Goal: Use online tool/utility: Utilize a website feature to perform a specific function

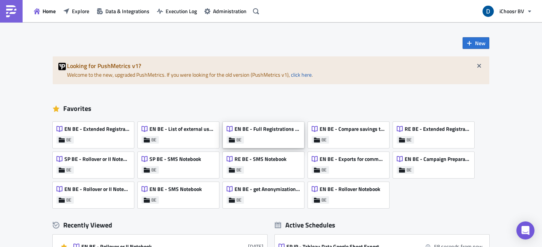
click at [277, 128] on span "EN BE - Full Registrations export for project/community" at bounding box center [266, 129] width 65 height 7
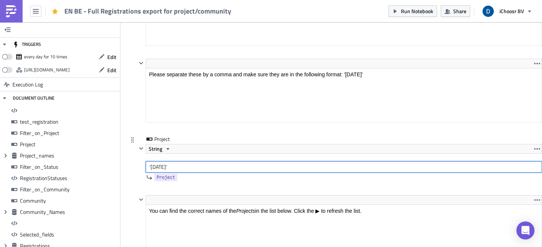
click at [161, 166] on input "'October 2024'" at bounding box center [344, 166] width 396 height 11
click at [184, 167] on input "'February 2024'" at bounding box center [344, 166] width 396 height 11
type input "'[DATE]'"
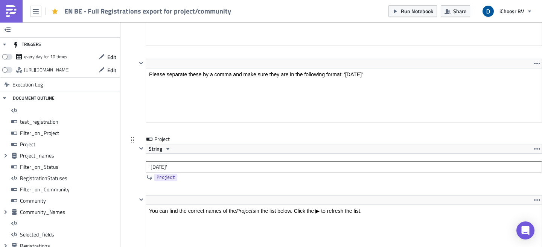
click at [214, 184] on div "Project String 'February 2025' Project" at bounding box center [339, 159] width 405 height 49
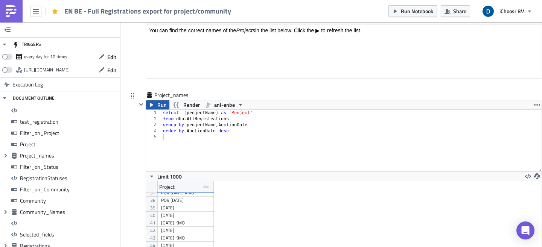
click at [154, 106] on icon "button" at bounding box center [152, 105] width 6 height 6
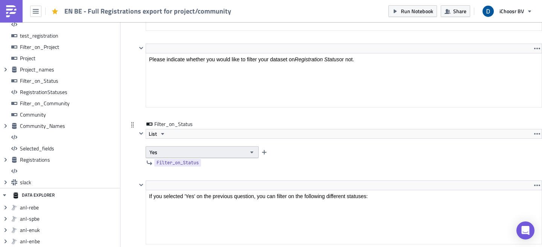
click at [204, 158] on button "Yes" at bounding box center [202, 152] width 113 height 12
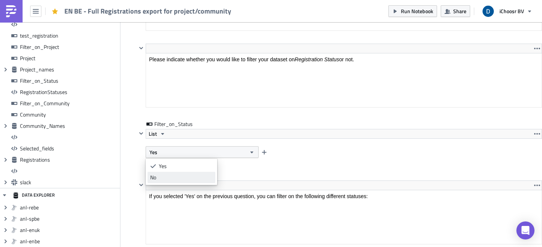
click at [179, 173] on link "No" at bounding box center [182, 177] width 68 height 11
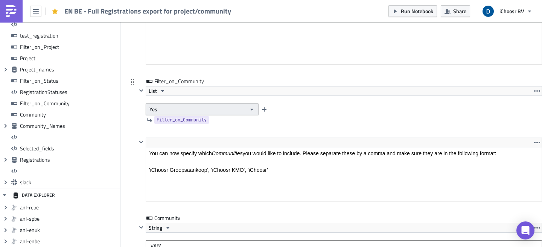
click at [220, 108] on button "Yes" at bounding box center [202, 109] width 113 height 12
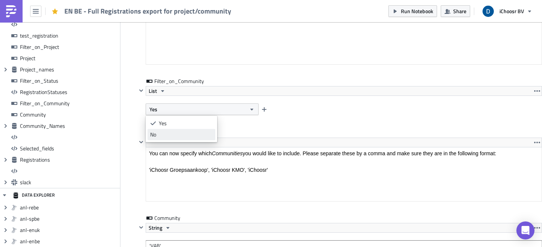
click at [209, 131] on div "No" at bounding box center [181, 135] width 62 height 8
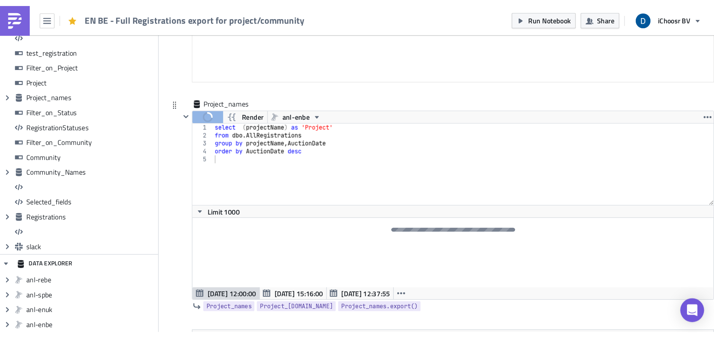
scroll to position [1486, 0]
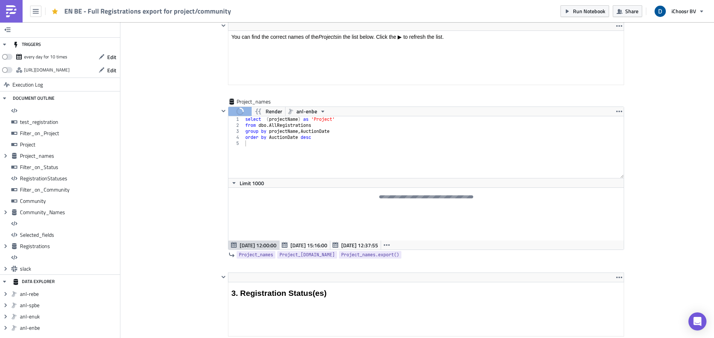
scroll to position [86, 404]
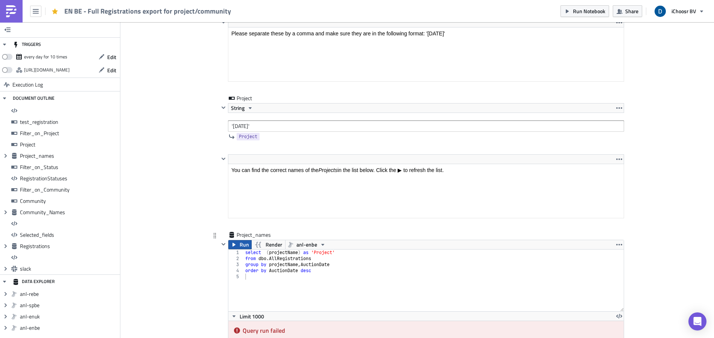
scroll to position [1347, 0]
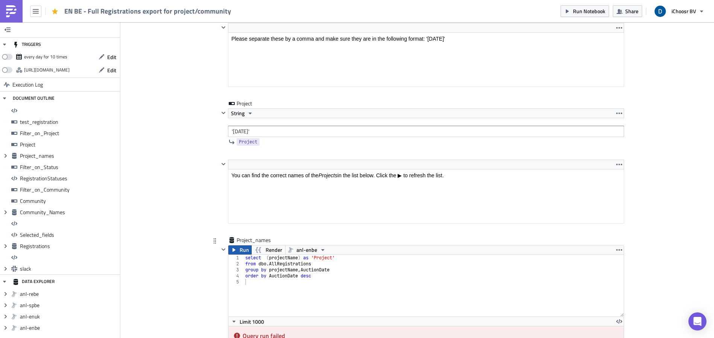
click at [241, 247] on span "Run" at bounding box center [244, 249] width 9 height 9
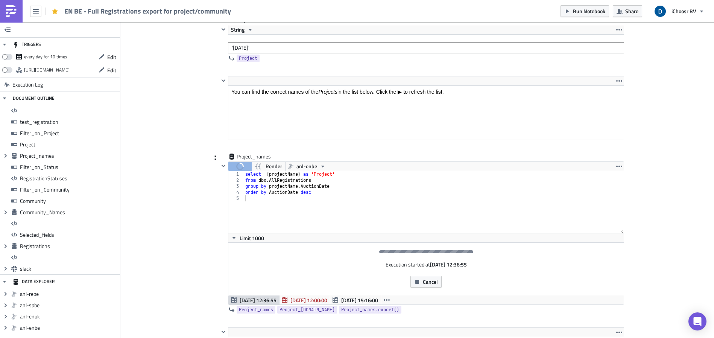
scroll to position [1430, 0]
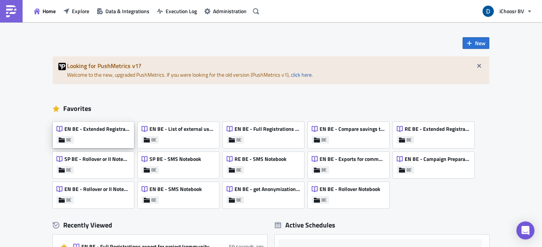
click at [91, 143] on div "EN BE - Extended Registrations export BE" at bounding box center [93, 135] width 81 height 26
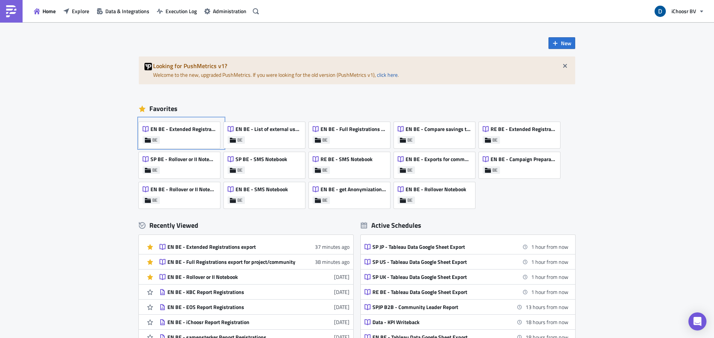
drag, startPoint x: 201, startPoint y: 134, endPoint x: 184, endPoint y: 82, distance: 55.3
click at [201, 134] on div "EN BE - Extended Registrations export" at bounding box center [179, 131] width 73 height 11
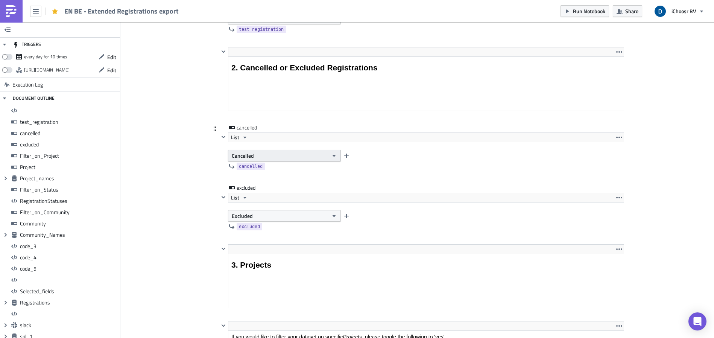
click at [276, 155] on button "Cancelled" at bounding box center [284, 156] width 113 height 12
click at [258, 182] on div "Not cancelled" at bounding box center [261, 180] width 62 height 8
click at [253, 216] on button "Excluded" at bounding box center [284, 216] width 113 height 12
click at [242, 246] on div "Excluded Not excluded" at bounding box center [261, 235] width 72 height 26
click at [243, 243] on div "Not excluded" at bounding box center [261, 241] width 62 height 8
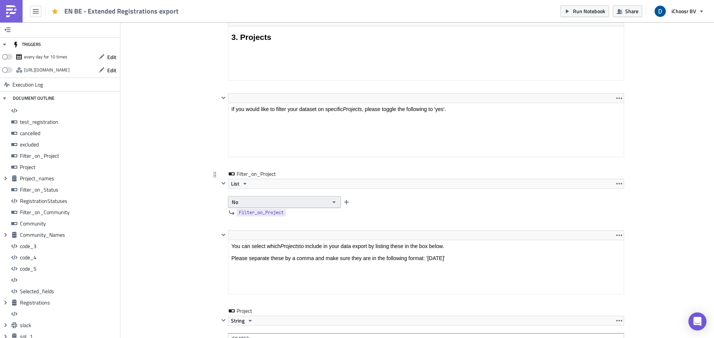
click at [261, 196] on button "No" at bounding box center [284, 202] width 113 height 12
drag, startPoint x: 244, startPoint y: 216, endPoint x: 276, endPoint y: 205, distance: 34.2
click at [244, 216] on div "Yes" at bounding box center [261, 215] width 62 height 8
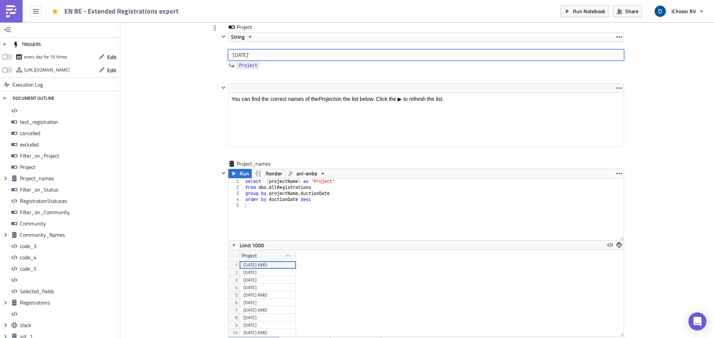
click at [233, 54] on input "'May 2025'" at bounding box center [426, 54] width 396 height 11
type input "'February 2025'"
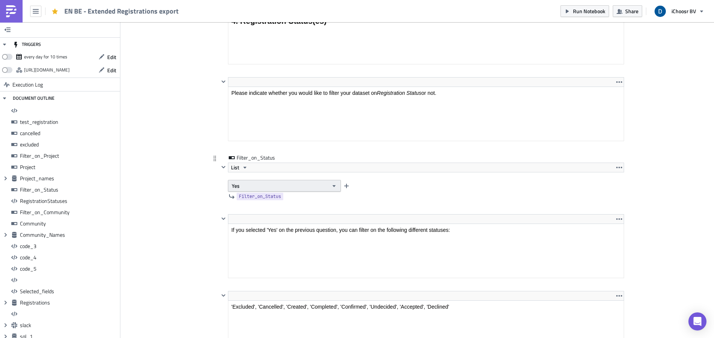
click at [262, 187] on button "Yes" at bounding box center [284, 186] width 113 height 12
click at [254, 207] on div "No" at bounding box center [261, 211] width 62 height 8
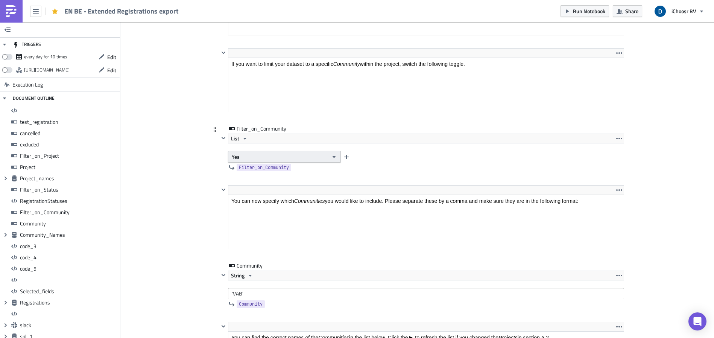
drag, startPoint x: 247, startPoint y: 155, endPoint x: 247, endPoint y: 160, distance: 4.1
click at [247, 155] on button "Yes" at bounding box center [284, 157] width 113 height 12
click at [245, 184] on div "No" at bounding box center [261, 182] width 62 height 8
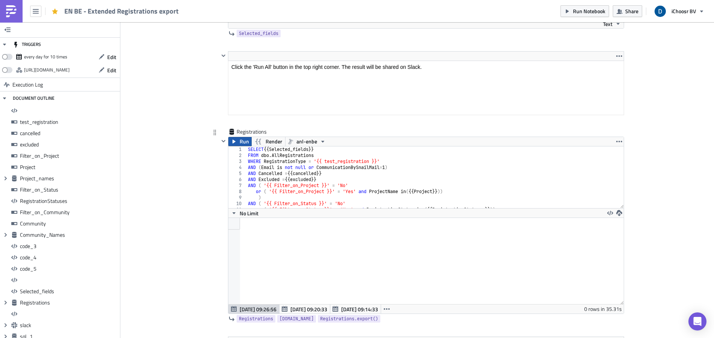
click at [240, 145] on span "Run" at bounding box center [244, 141] width 9 height 9
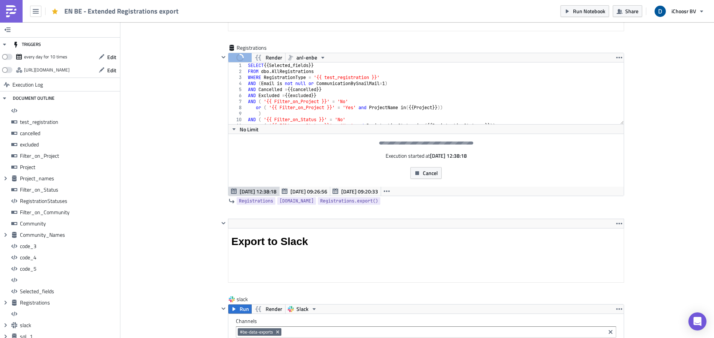
scroll to position [86, 404]
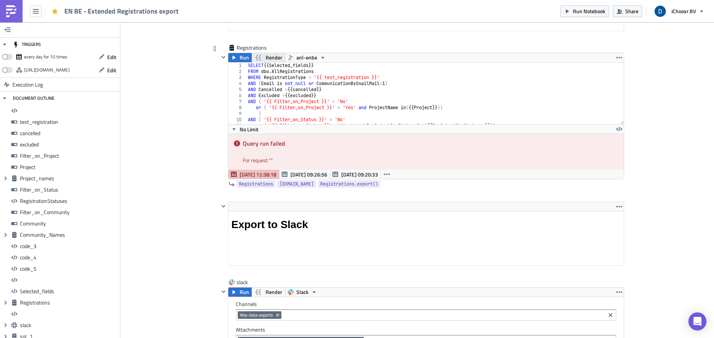
click at [266, 59] on span "Render" at bounding box center [274, 57] width 17 height 9
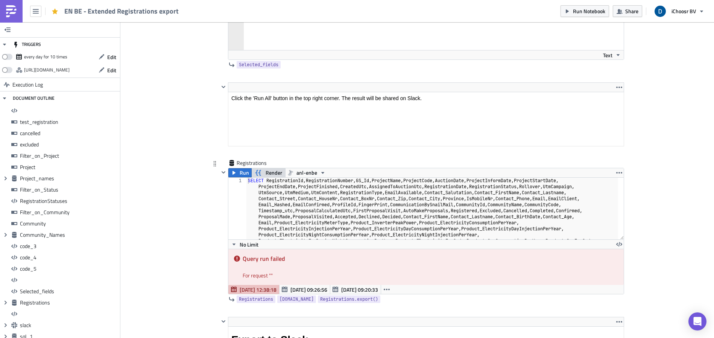
scroll to position [5105, 0]
type textarea "SELECT RegistrationId, RegistrationNumber, GS_Id, ProjectName, ProjectCode, Auc…"
click at [302, 181] on div "SELECT RegistrationId , RegistrationNumber , GS_Id , ProjectName , ProjectCode …" at bounding box center [432, 294] width 372 height 230
drag, startPoint x: 356, startPoint y: 181, endPoint x: 309, endPoint y: 184, distance: 47.9
click at [309, 184] on div "SELECT RegistrationId , RegistrationNumber , GS_Id , ProjectName , ProjectCode …" at bounding box center [432, 294] width 372 height 230
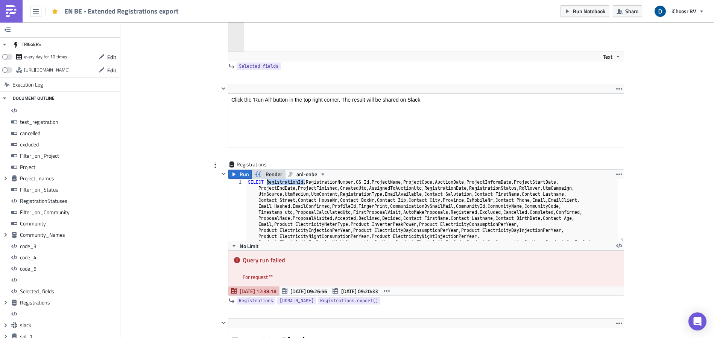
drag, startPoint x: 303, startPoint y: 182, endPoint x: 263, endPoint y: 184, distance: 39.6
click at [263, 184] on div "SELECT RegistrationId , RegistrationNumber , GS_Id , ProjectName , ProjectCode …" at bounding box center [432, 294] width 372 height 230
click at [233, 174] on icon "button" at bounding box center [234, 174] width 3 height 4
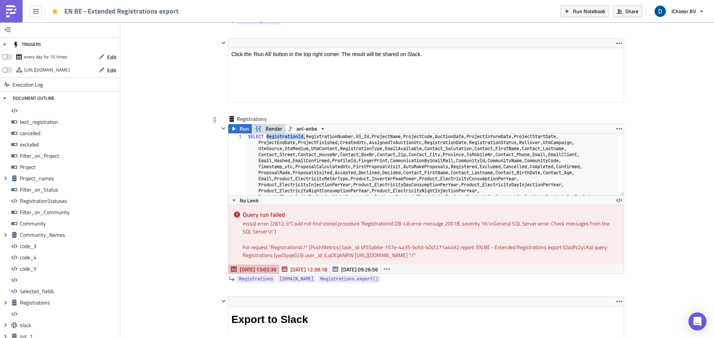
scroll to position [5151, 0]
click at [236, 125] on button "Run" at bounding box center [239, 128] width 23 height 9
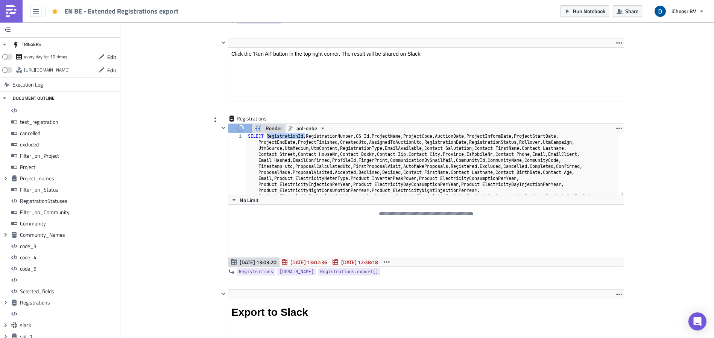
click at [277, 128] on span "Render" at bounding box center [274, 128] width 17 height 9
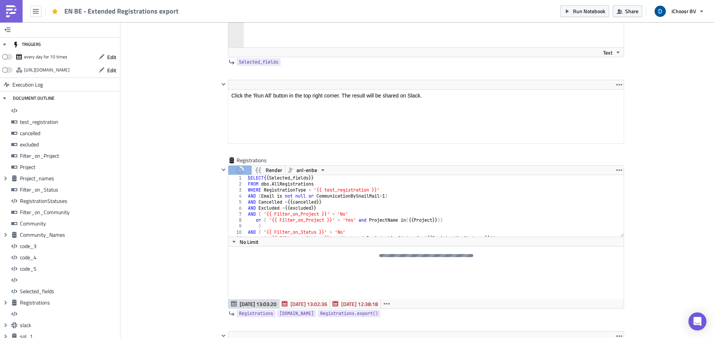
scroll to position [5023, 0]
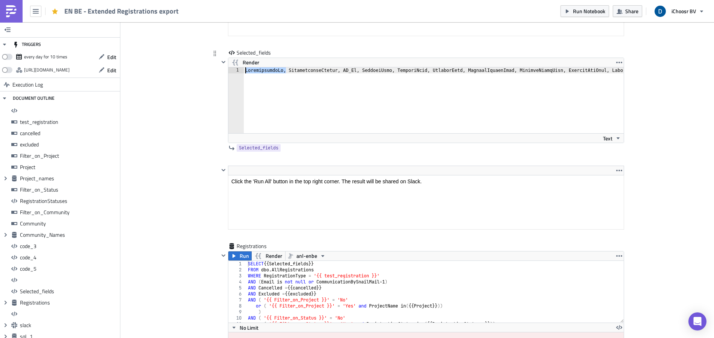
drag, startPoint x: 283, startPoint y: 70, endPoint x: 225, endPoint y: 71, distance: 58.3
click at [225, 71] on div "Render RegistrationId, RegistrationNumber, GS_Id, ProjectName, ProjectCode, Auc…" at bounding box center [421, 100] width 405 height 85
type textarea "RegistrationNumber, GS_Id, ProjectName, ProjectCode, AuctionDate, ProjectInform…"
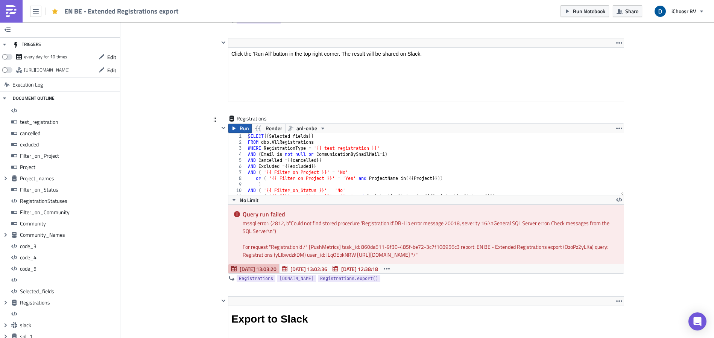
click at [243, 129] on span "Run" at bounding box center [244, 128] width 9 height 9
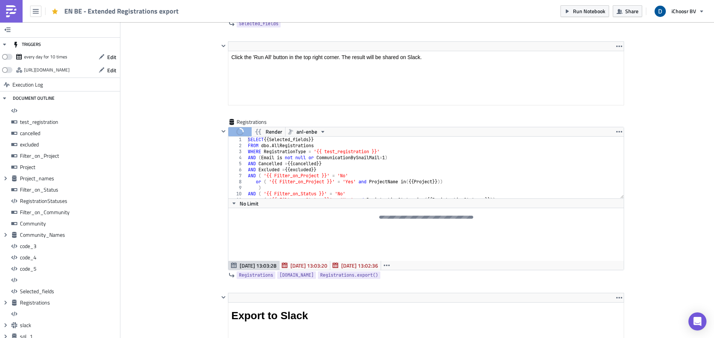
scroll to position [5109, 0]
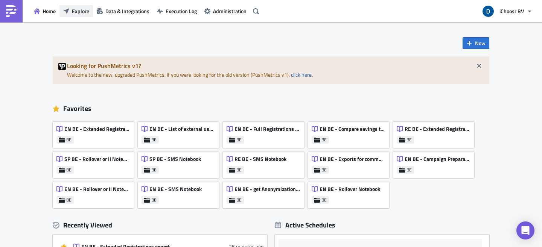
click at [77, 10] on span "Explore" at bounding box center [80, 11] width 17 height 8
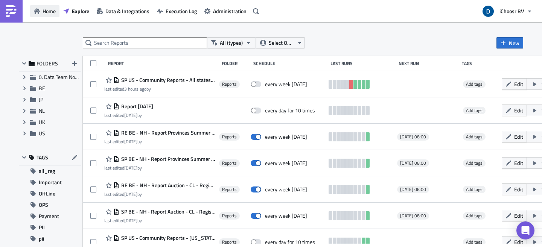
click at [43, 11] on span "Home" at bounding box center [49, 11] width 13 height 8
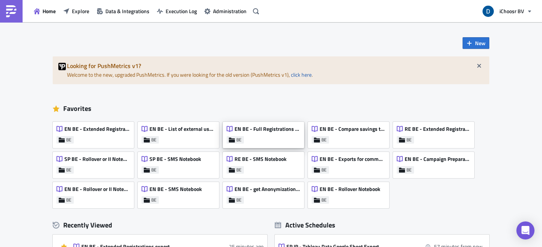
click at [259, 139] on div "EN BE - Full Registrations export for project/community BE" at bounding box center [263, 135] width 81 height 26
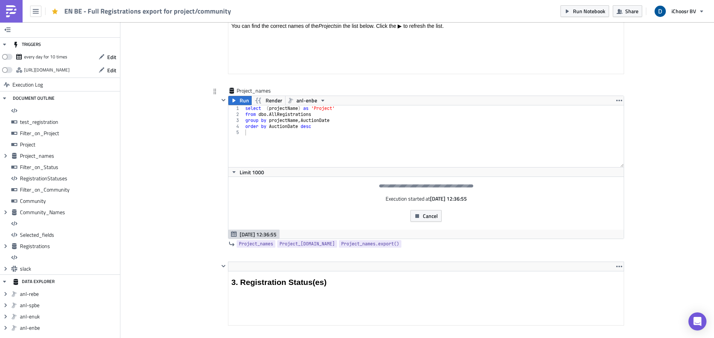
scroll to position [1462, 0]
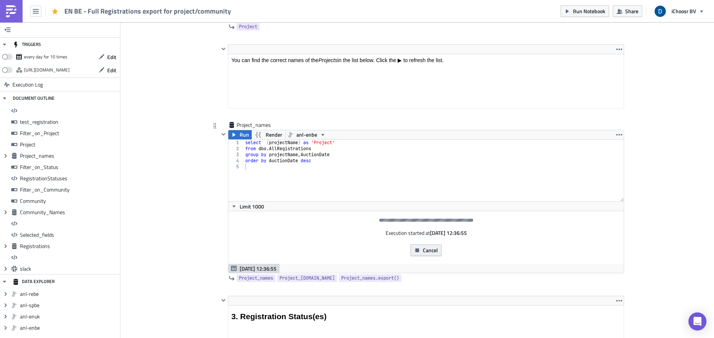
click at [418, 247] on button "Cancel" at bounding box center [426, 250] width 31 height 12
click at [429, 247] on span "Cancel" at bounding box center [430, 250] width 15 height 8
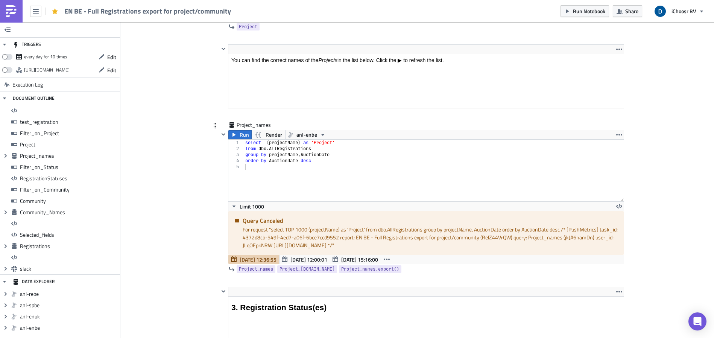
scroll to position [1464, 0]
click at [266, 129] on span "Render" at bounding box center [274, 133] width 17 height 9
click at [266, 136] on span "Render" at bounding box center [274, 133] width 17 height 9
click at [269, 133] on span "Render" at bounding box center [274, 133] width 17 height 9
click at [267, 134] on span "Render" at bounding box center [274, 133] width 17 height 9
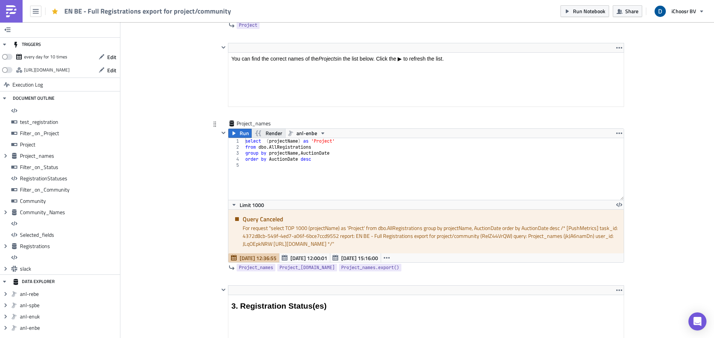
click at [262, 131] on button "Render" at bounding box center [268, 133] width 34 height 9
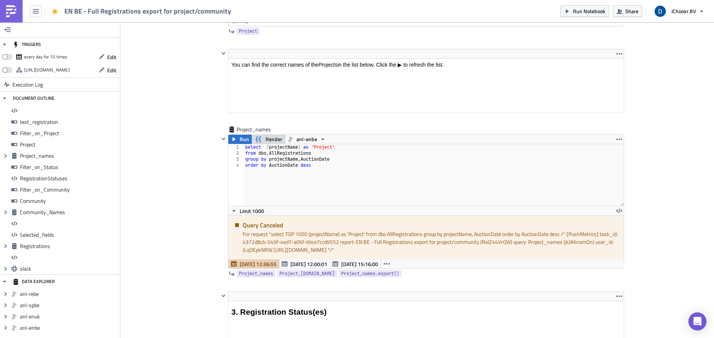
scroll to position [1351, 0]
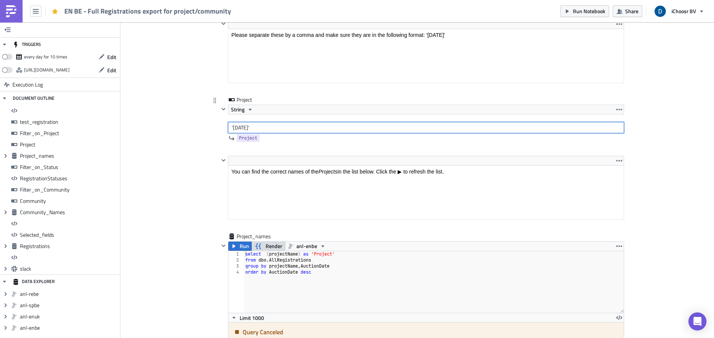
click at [288, 126] on input "'[DATE]'" at bounding box center [426, 127] width 396 height 11
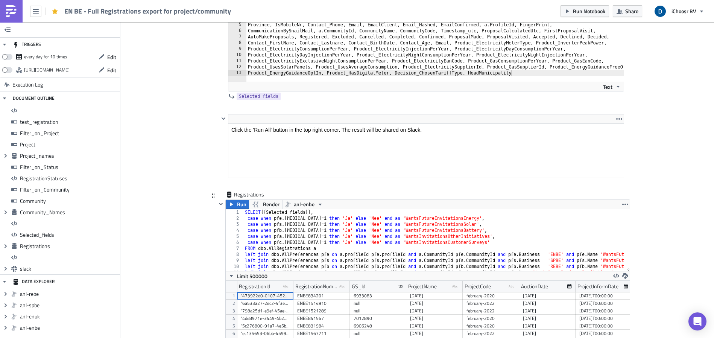
scroll to position [4113, 0]
click at [241, 206] on span "Run" at bounding box center [241, 203] width 9 height 9
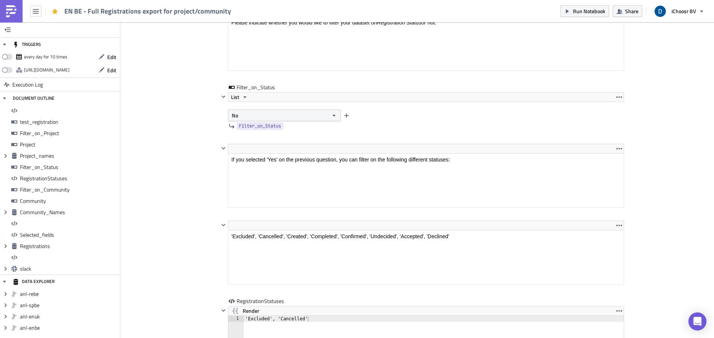
scroll to position [1744, 0]
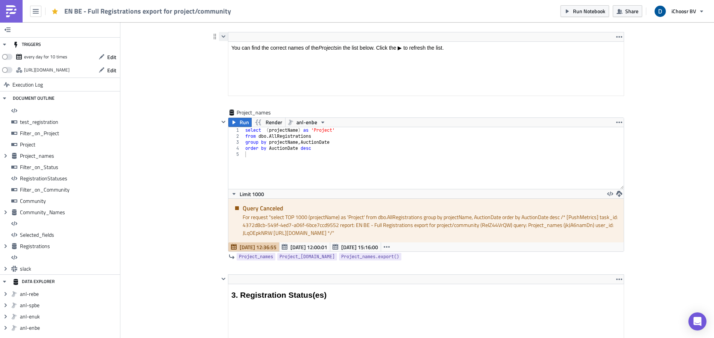
scroll to position [1383, 0]
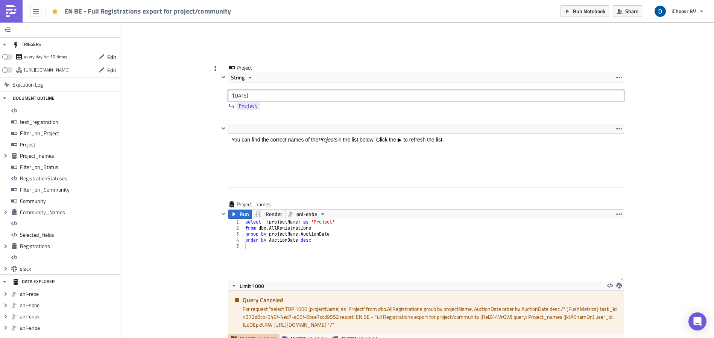
click at [230, 97] on input "'[DATE]'" at bounding box center [426, 95] width 396 height 11
click at [267, 96] on input "[DATE]'" at bounding box center [426, 95] width 396 height 11
type input "[DATE]"
drag, startPoint x: 184, startPoint y: 158, endPoint x: 193, endPoint y: 180, distance: 24.1
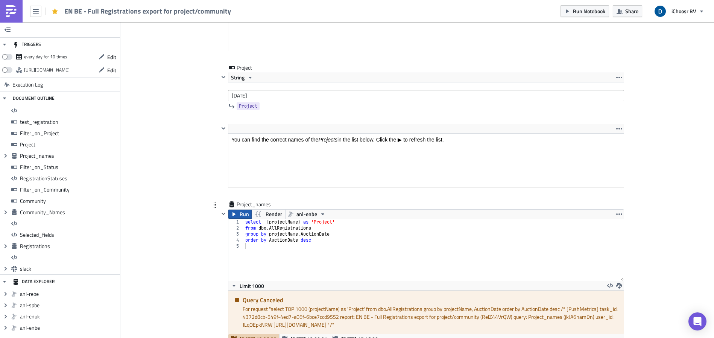
click at [240, 215] on span "Run" at bounding box center [244, 214] width 9 height 9
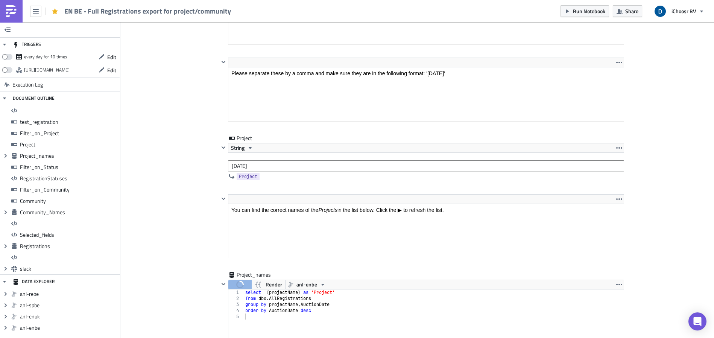
scroll to position [1185, 0]
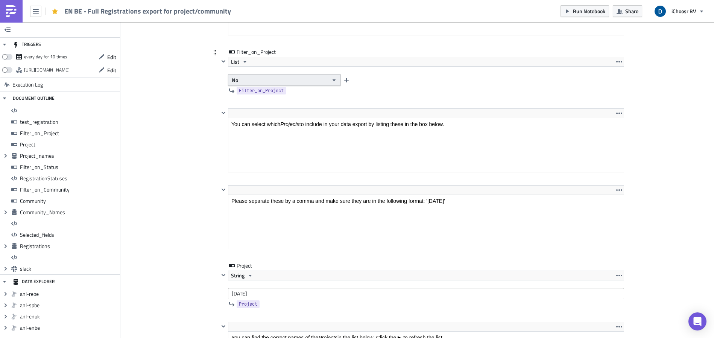
click at [254, 81] on button "No" at bounding box center [284, 80] width 113 height 12
click at [250, 92] on div "Yes" at bounding box center [261, 94] width 62 height 8
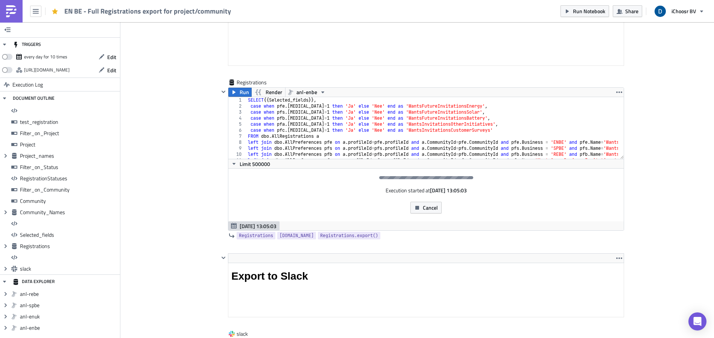
scroll to position [4268, 0]
click at [429, 205] on span "Cancel" at bounding box center [430, 207] width 15 height 8
click at [428, 211] on button "Cancel" at bounding box center [426, 207] width 31 height 12
click at [266, 92] on span "Render" at bounding box center [274, 91] width 17 height 9
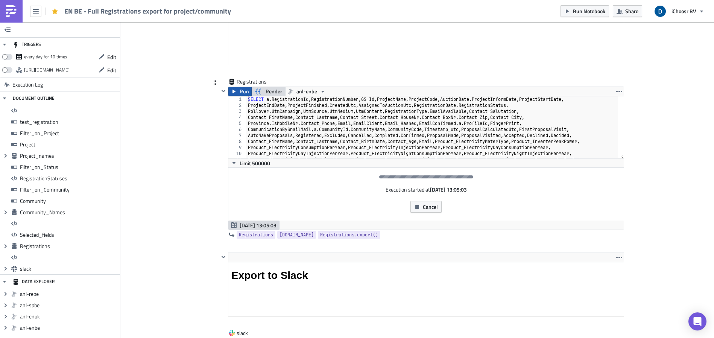
click at [240, 93] on span "Run" at bounding box center [244, 91] width 9 height 9
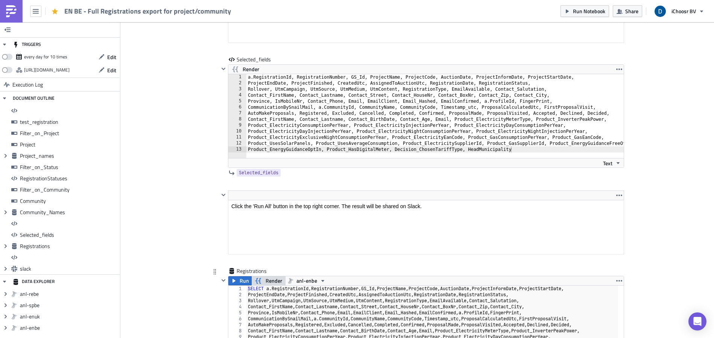
scroll to position [4051, 0]
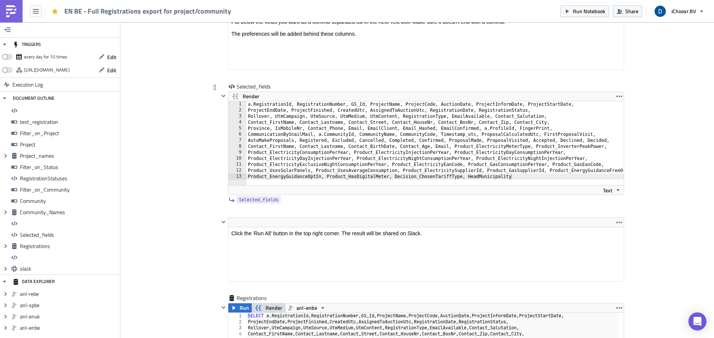
click at [278, 116] on div "a.RegistrationId, RegistrationNumber, GS_Id, ProjectName, ProjectCode, AuctionD…" at bounding box center [445, 146] width 399 height 90
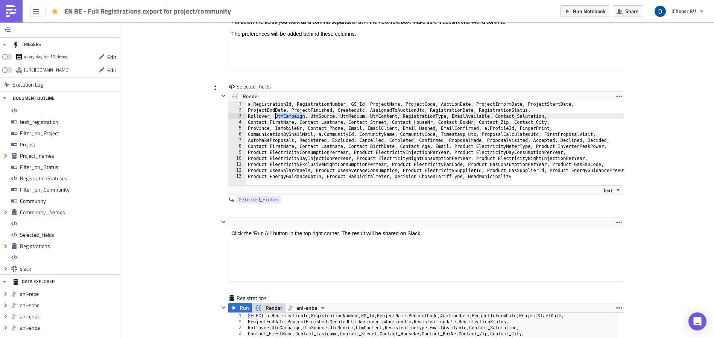
click at [278, 116] on div "a.RegistrationId, RegistrationNumber, GS_Id, ProjectName, ProjectCode, AuctionD…" at bounding box center [445, 146] width 399 height 90
drag, startPoint x: 278, startPoint y: 116, endPoint x: 268, endPoint y: 108, distance: 12.3
click at [272, 109] on div "a.RegistrationId, RegistrationNumber, GS_Id, ProjectName, ProjectCode, AuctionD…" at bounding box center [445, 146] width 399 height 90
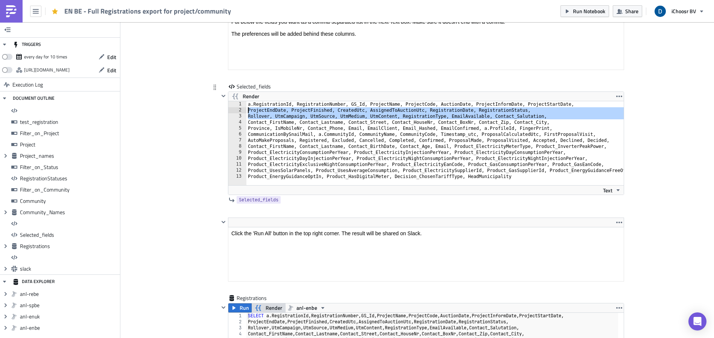
click at [253, 103] on div "a.RegistrationId, RegistrationNumber, GS_Id, ProjectName, ProjectCode, AuctionD…" at bounding box center [445, 146] width 399 height 90
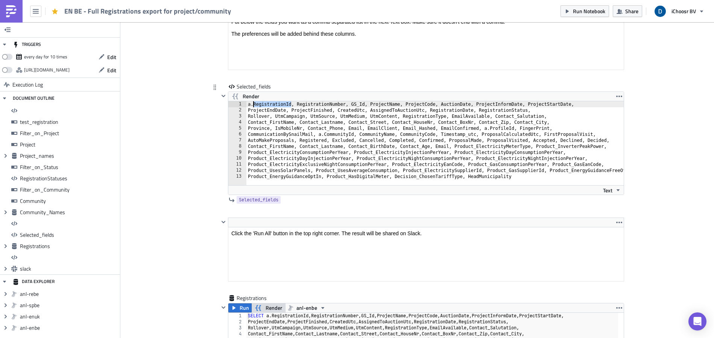
click at [253, 103] on div "a.RegistrationId, RegistrationNumber, GS_Id, ProjectName, ProjectCode, AuctionD…" at bounding box center [445, 146] width 399 height 90
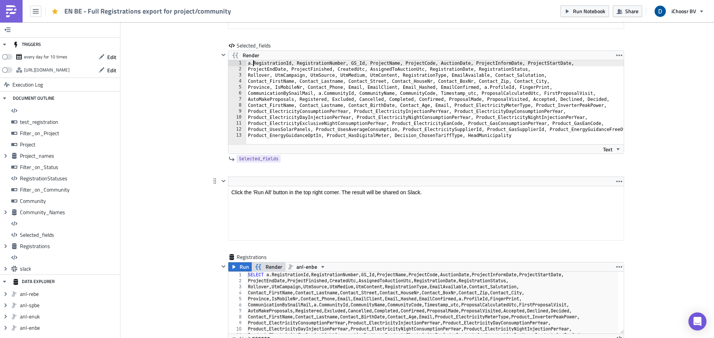
scroll to position [4085, 0]
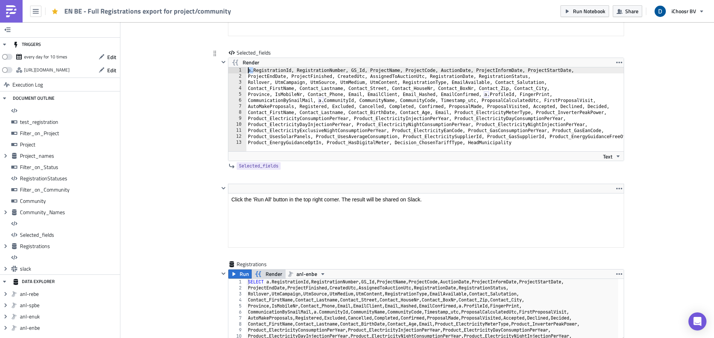
drag, startPoint x: 250, startPoint y: 69, endPoint x: 234, endPoint y: 69, distance: 15.8
click at [234, 69] on div "a.RegistrationId, RegistrationNumber, GS_Id, ProjectName, ProjectCode, AuctionD…" at bounding box center [426, 109] width 396 height 84
click at [243, 62] on span "Render" at bounding box center [251, 62] width 17 height 9
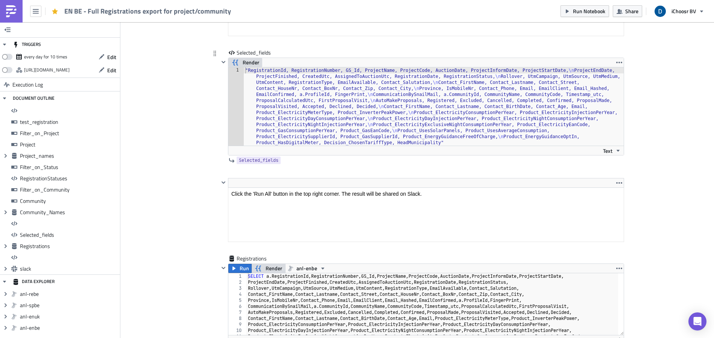
click at [249, 62] on span "Render" at bounding box center [251, 62] width 17 height 9
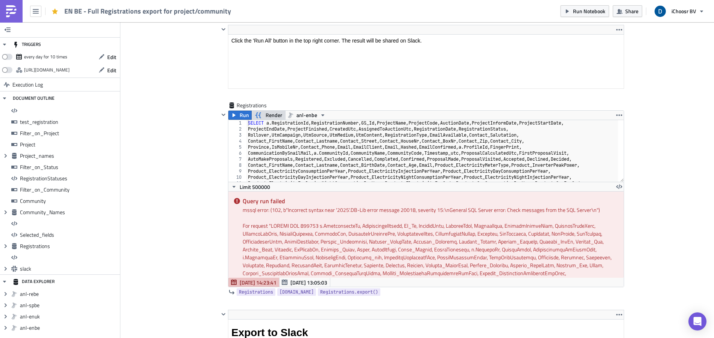
scroll to position [4244, 0]
click at [236, 117] on button "Run" at bounding box center [239, 115] width 23 height 9
click at [236, 113] on button "Run" at bounding box center [239, 115] width 23 height 9
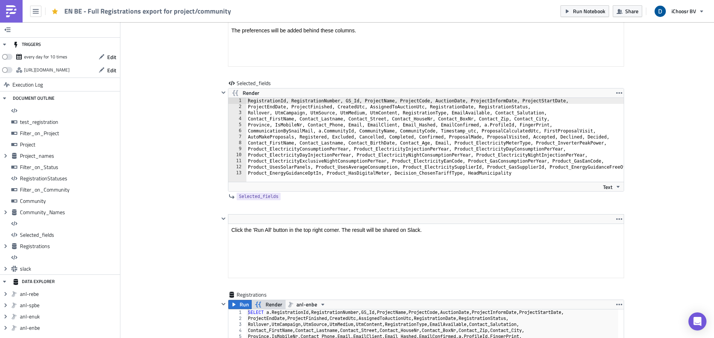
scroll to position [4043, 0]
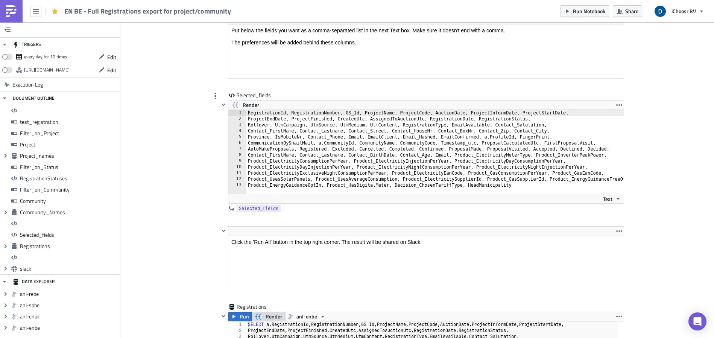
click at [246, 111] on div "RegistrationId, RegistrationNumber, GS_Id, ProjectName, ProjectCode, AuctionDat…" at bounding box center [445, 155] width 399 height 90
type textarea "a.RegistrationId, RegistrationNumber, GS_Id, ProjectName, ProjectCode, AuctionD…"
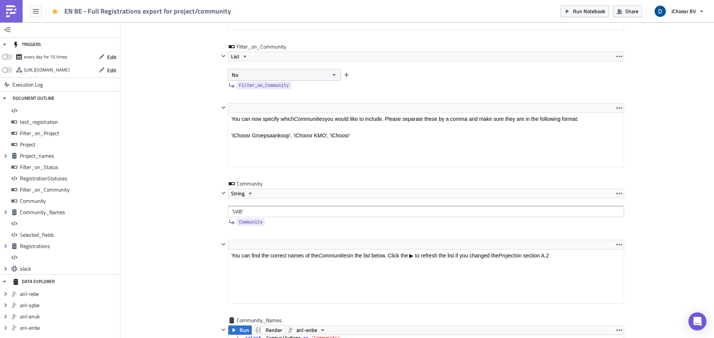
scroll to position [2341, 0]
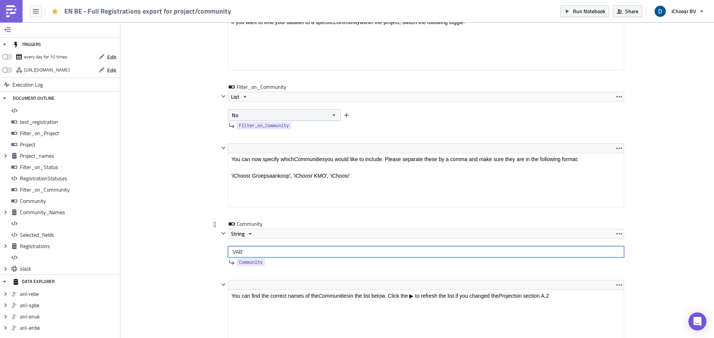
click at [243, 251] on input "'VAB'" at bounding box center [426, 251] width 396 height 11
click at [230, 252] on input "'VAB" at bounding box center [426, 251] width 396 height 11
click at [178, 213] on div "Cover Image BE Execution Log EN BE - Full Registrations export for project/comm…" at bounding box center [417, 204] width 594 height 5045
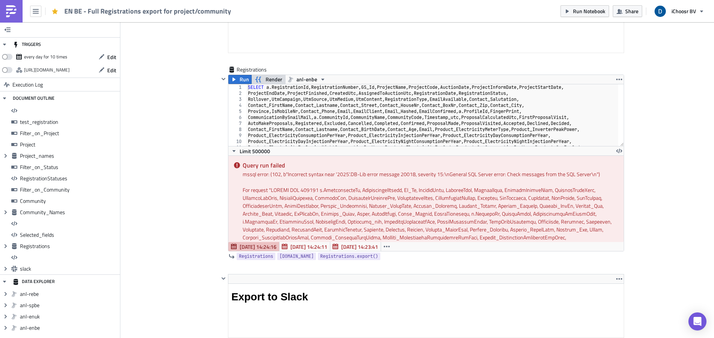
scroll to position [4290, 0]
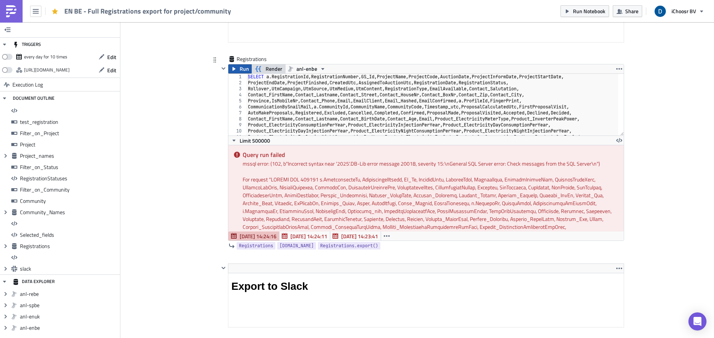
click at [240, 69] on span "Run" at bounding box center [244, 68] width 9 height 9
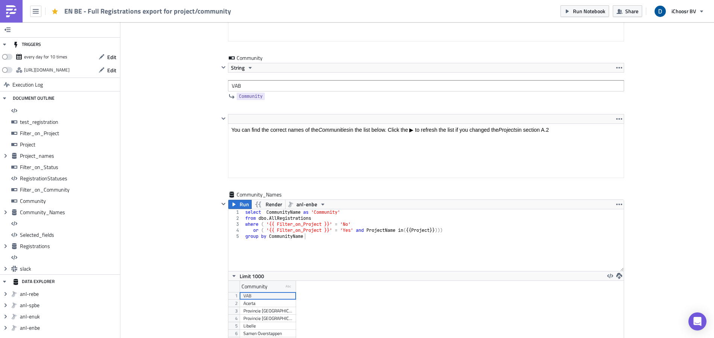
scroll to position [2549, 0]
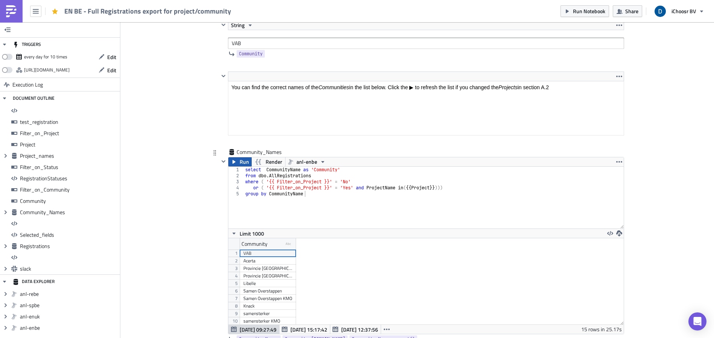
click at [243, 163] on span "Run" at bounding box center [244, 161] width 9 height 9
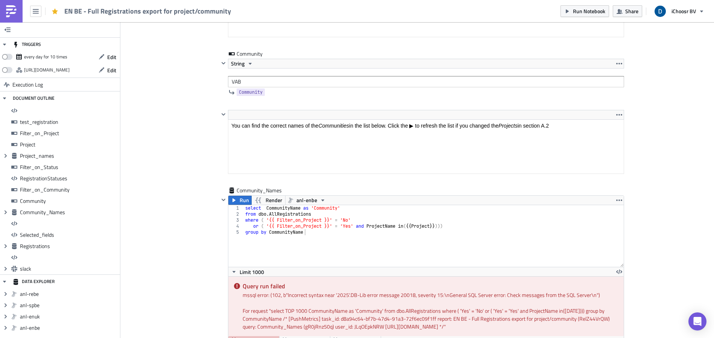
scroll to position [2505, 0]
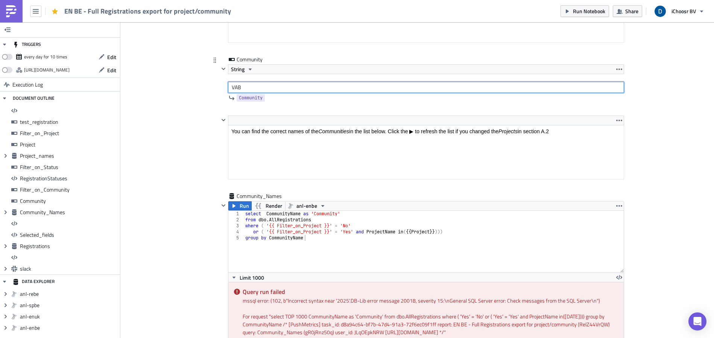
click at [251, 91] on input "VAB" at bounding box center [426, 87] width 396 height 11
click at [231, 87] on input "VAB'" at bounding box center [426, 87] width 396 height 11
type input "'VAB'"
click at [240, 207] on span "Run" at bounding box center [244, 205] width 9 height 9
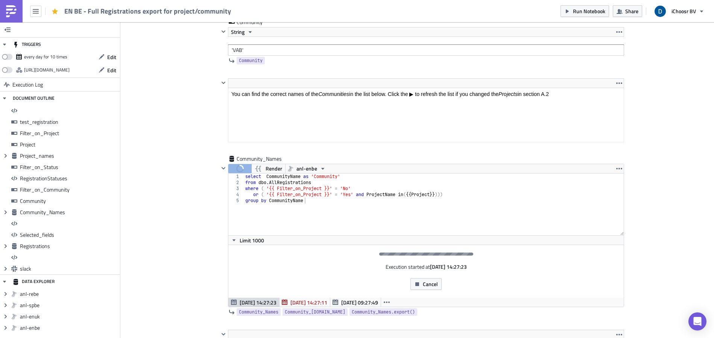
scroll to position [2551, 0]
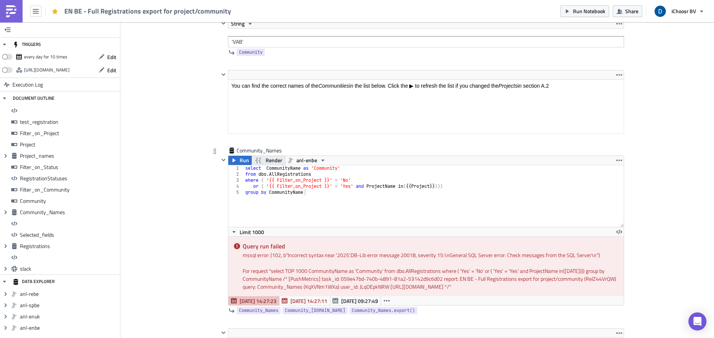
click at [266, 163] on span "Render" at bounding box center [274, 160] width 17 height 9
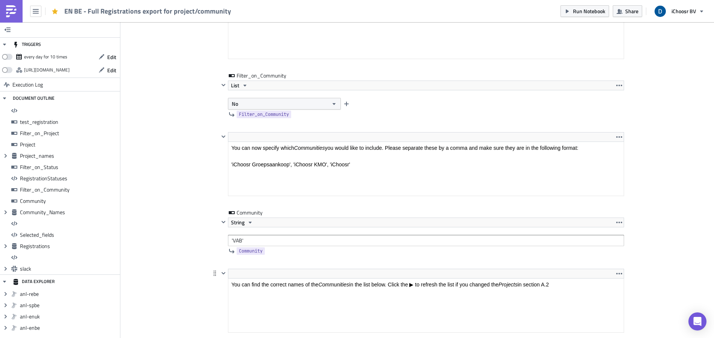
scroll to position [2351, 0]
click at [251, 105] on button "No" at bounding box center [284, 105] width 113 height 12
click at [248, 122] on link "Yes" at bounding box center [261, 117] width 68 height 11
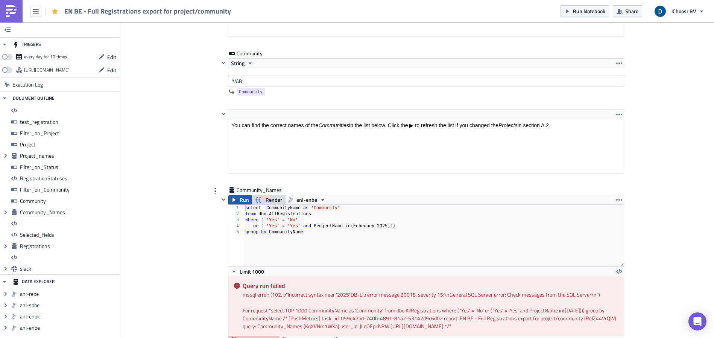
scroll to position [2512, 0]
click at [245, 201] on span "Run" at bounding box center [244, 199] width 9 height 9
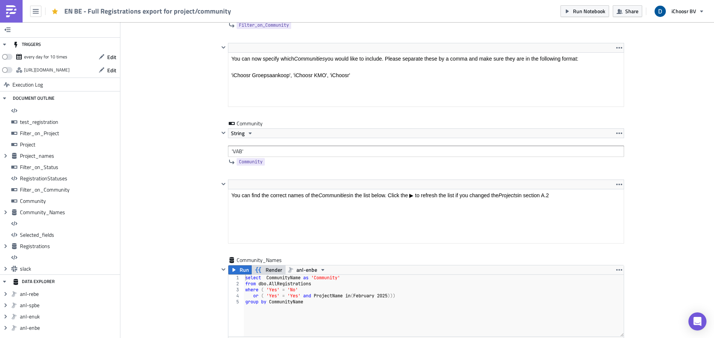
scroll to position [2399, 0]
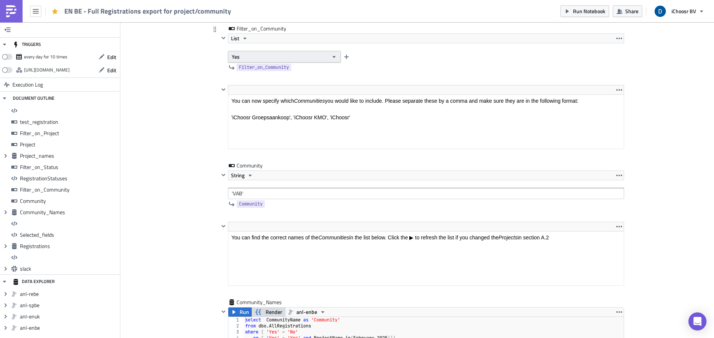
click at [261, 56] on button "Yes" at bounding box center [284, 57] width 113 height 12
click at [243, 81] on div "No" at bounding box center [261, 82] width 62 height 8
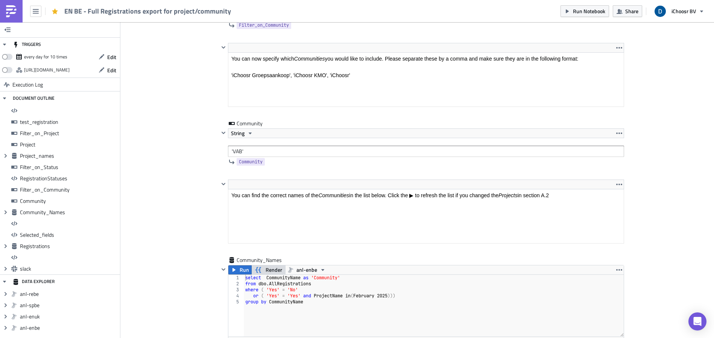
scroll to position [2442, 0]
click at [242, 268] on span "Run" at bounding box center [244, 268] width 9 height 9
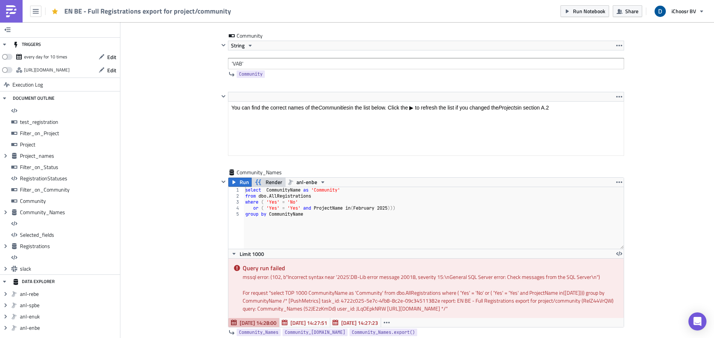
scroll to position [2532, 0]
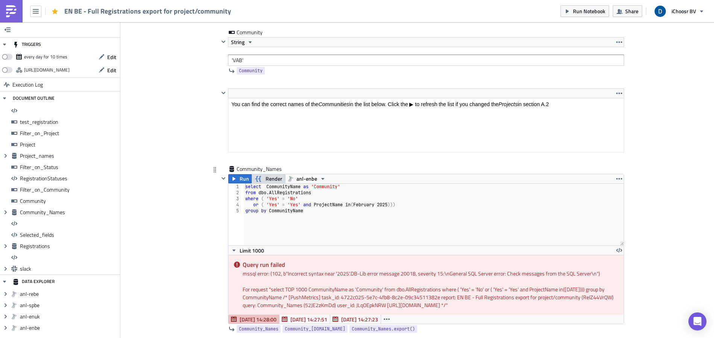
click at [271, 177] on span "Render" at bounding box center [274, 178] width 17 height 9
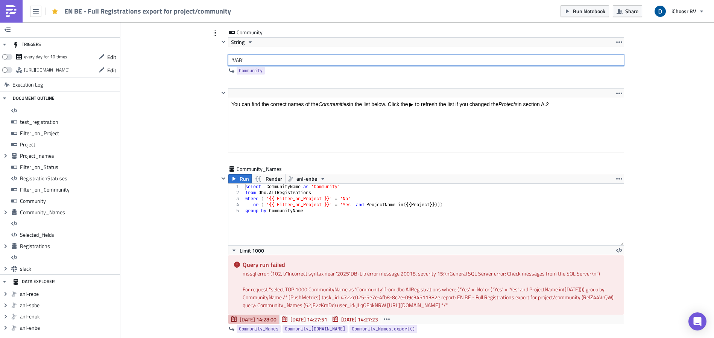
click at [245, 59] on input "'VAB'" at bounding box center [426, 60] width 396 height 11
click at [229, 58] on input "'VAB'" at bounding box center [426, 60] width 396 height 11
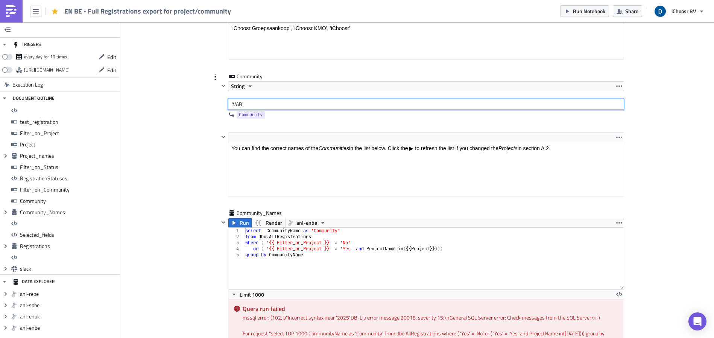
scroll to position [2488, 0]
click at [235, 105] on input "'VAB'" at bounding box center [426, 104] width 396 height 11
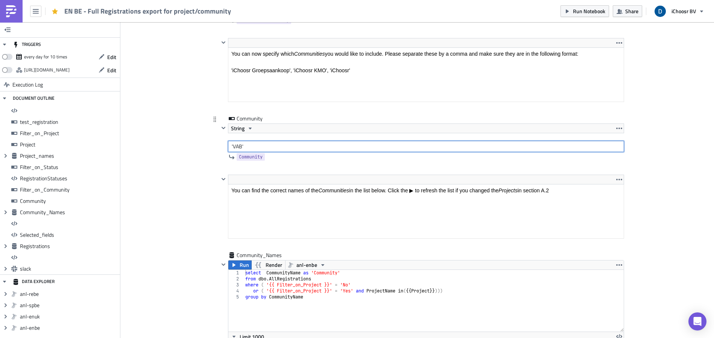
scroll to position [2443, 0]
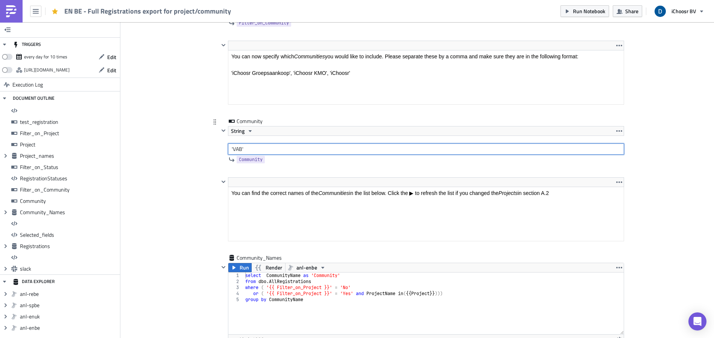
click at [245, 148] on input "'VAB'" at bounding box center [426, 148] width 396 height 11
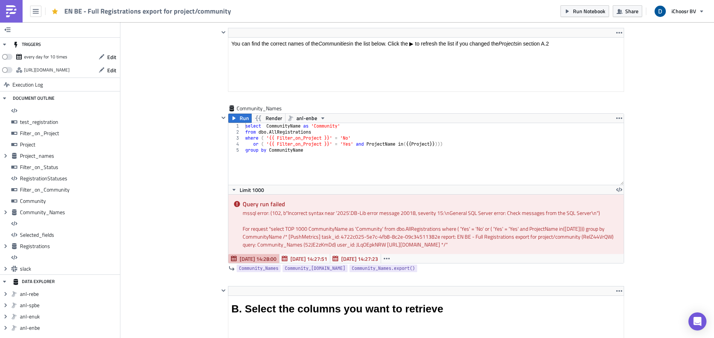
scroll to position [2593, 0]
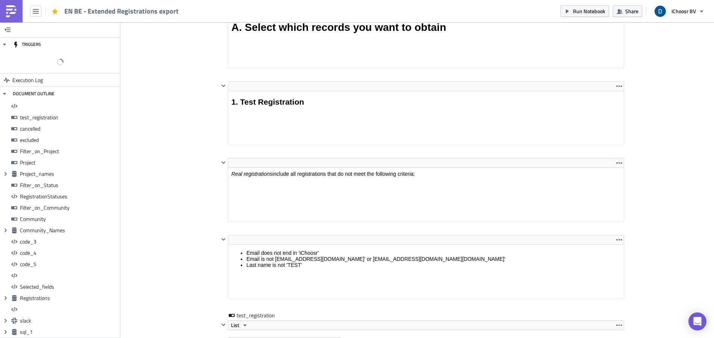
scroll to position [826, 0]
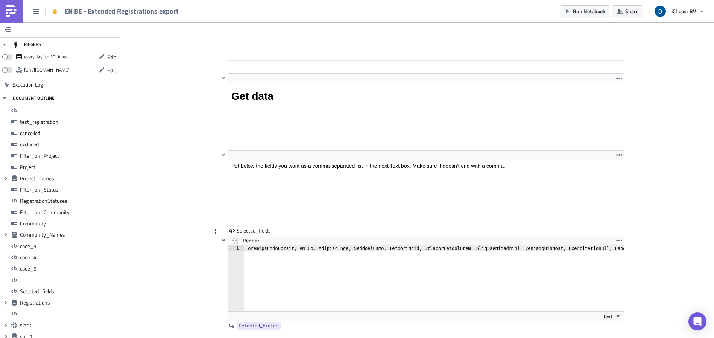
click at [250, 238] on span "Render" at bounding box center [251, 240] width 17 height 9
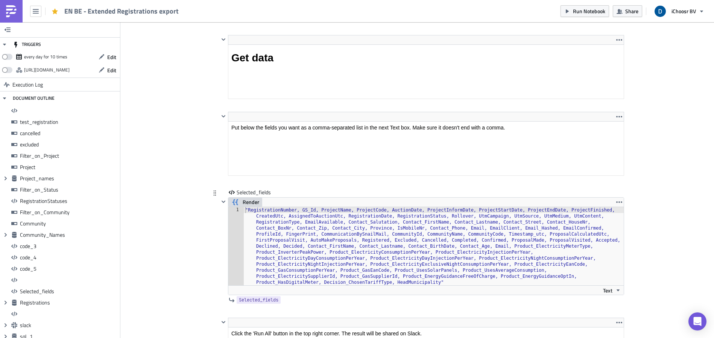
click at [248, 203] on span "Render" at bounding box center [251, 202] width 17 height 9
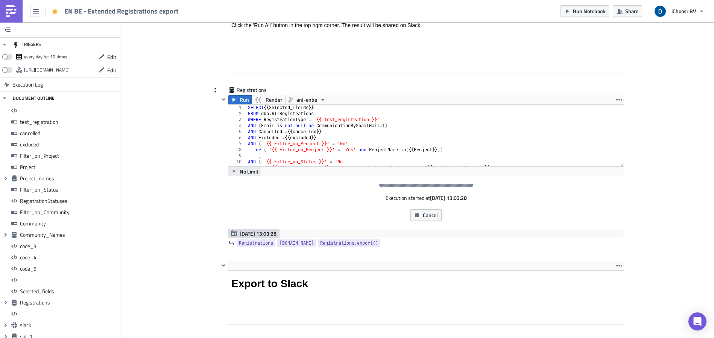
scroll to position [5168, 0]
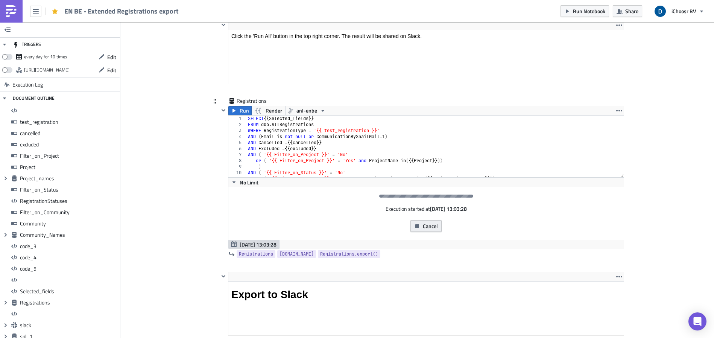
click at [418, 224] on button "Cancel" at bounding box center [426, 226] width 31 height 12
click at [428, 227] on span "Cancel" at bounding box center [430, 226] width 15 height 8
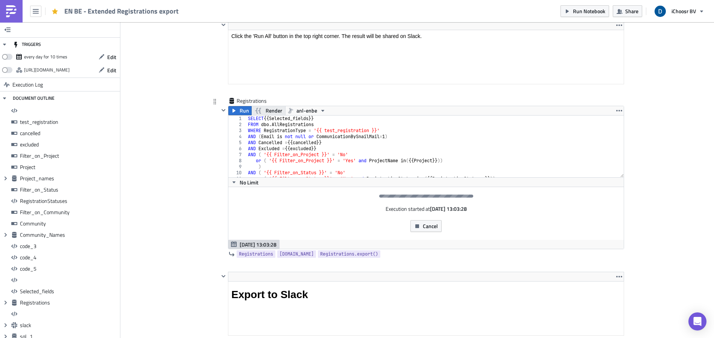
click at [262, 111] on button "Render" at bounding box center [268, 110] width 34 height 9
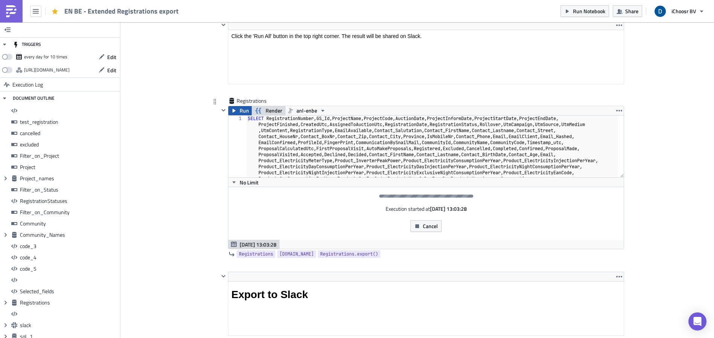
click at [236, 110] on button "Run" at bounding box center [239, 110] width 23 height 9
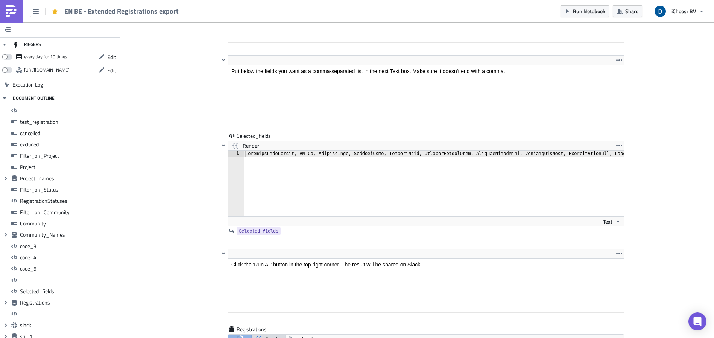
scroll to position [4928, 0]
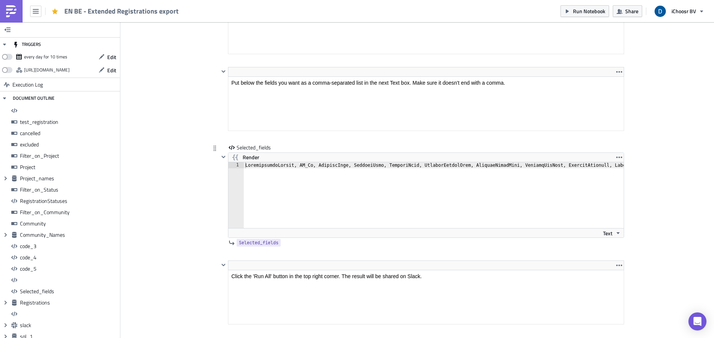
type textarea "RegistrationNumber, GS_Id, ProjectName, ProjectCode, AuctionDate, ProjectInform…"
click at [245, 159] on span "Render" at bounding box center [251, 157] width 17 height 9
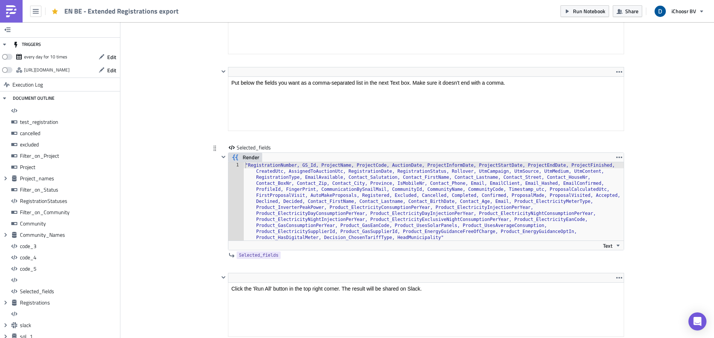
click at [246, 158] on span "Render" at bounding box center [251, 157] width 17 height 9
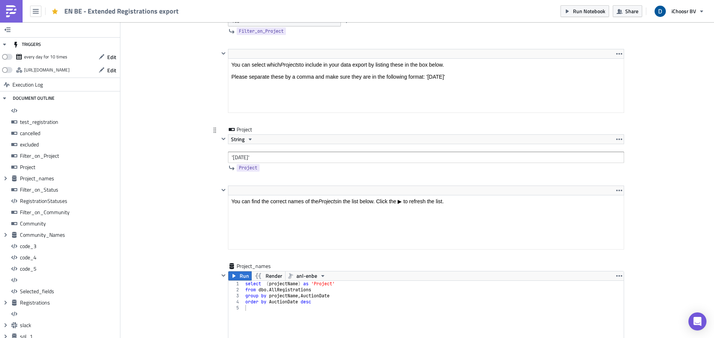
scroll to position [1355, 0]
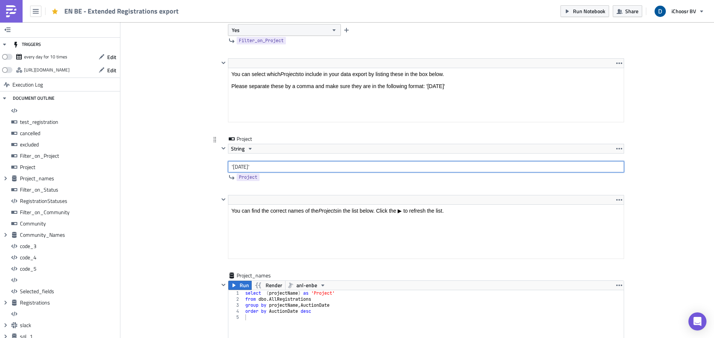
click at [271, 167] on input "'February 2025'" at bounding box center [426, 166] width 396 height 11
click at [271, 167] on input "'February 2025" at bounding box center [426, 166] width 396 height 11
click at [230, 168] on input "'February 2025" at bounding box center [426, 166] width 396 height 11
type input "[DATE]"
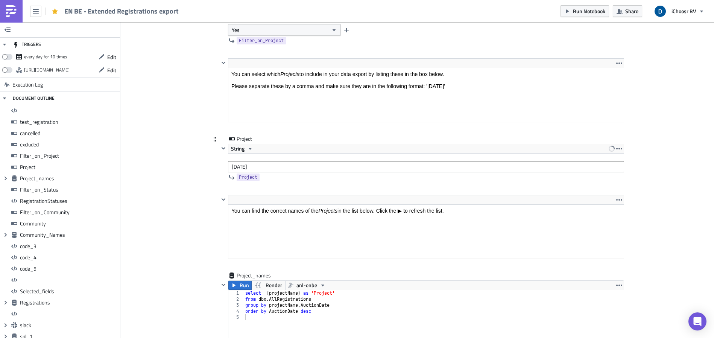
click at [292, 155] on div "String February 2025" at bounding box center [426, 158] width 396 height 29
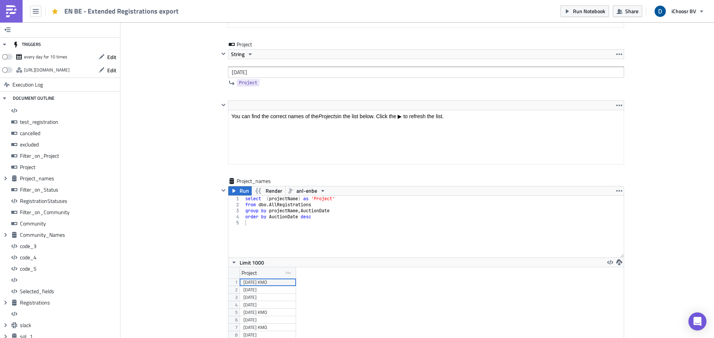
scroll to position [1471, 0]
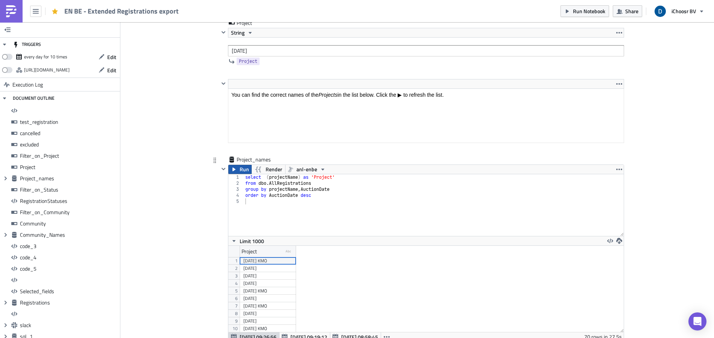
click at [241, 172] on span "Run" at bounding box center [244, 169] width 9 height 9
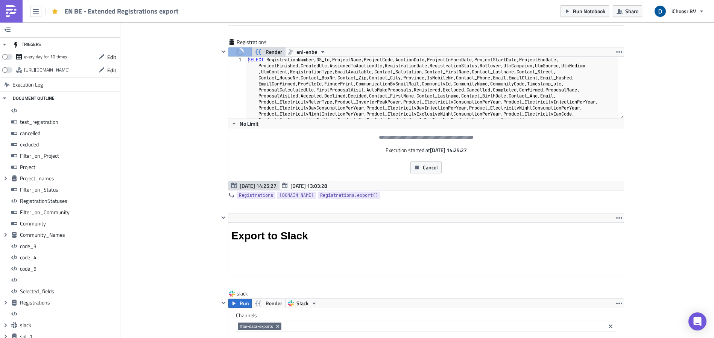
scroll to position [5212, 0]
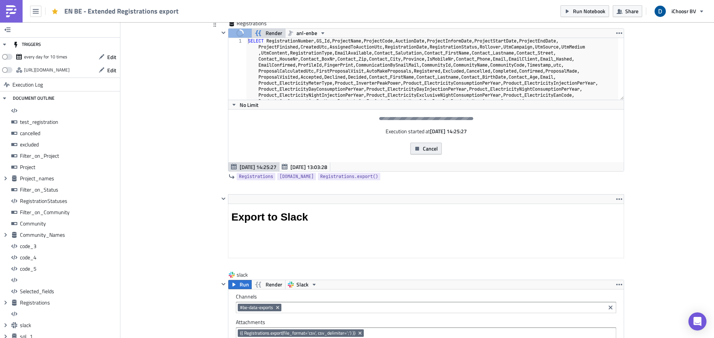
click at [430, 149] on span "Cancel" at bounding box center [430, 149] width 15 height 8
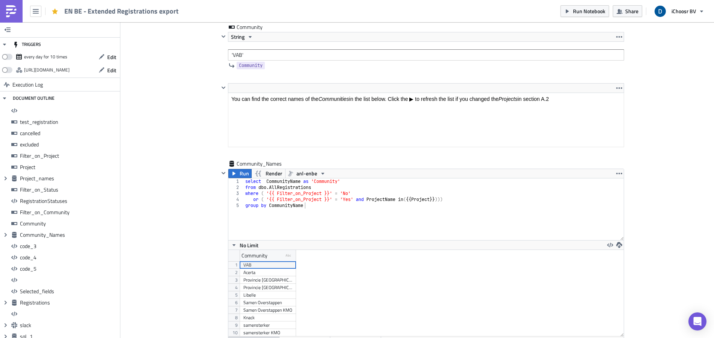
scroll to position [2592, 0]
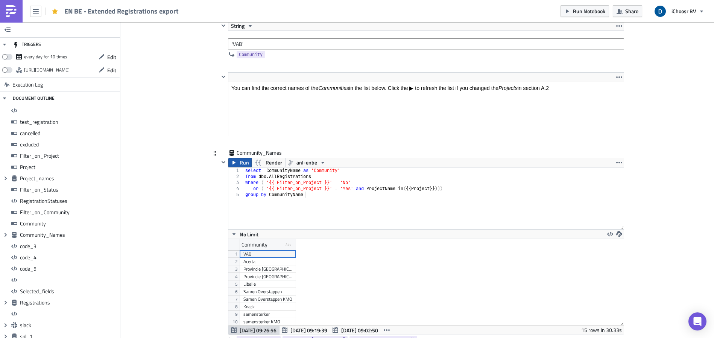
click at [242, 163] on span "Run" at bounding box center [244, 162] width 9 height 9
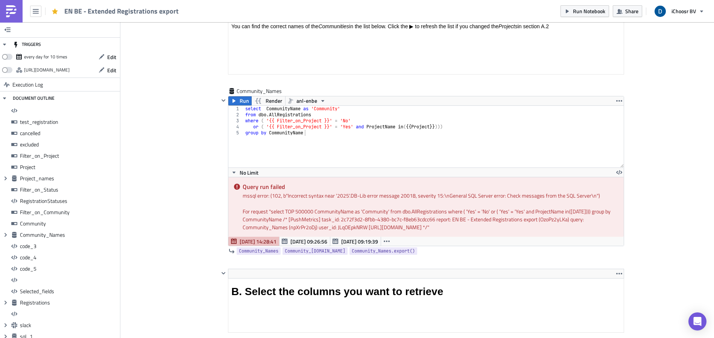
scroll to position [2557, 0]
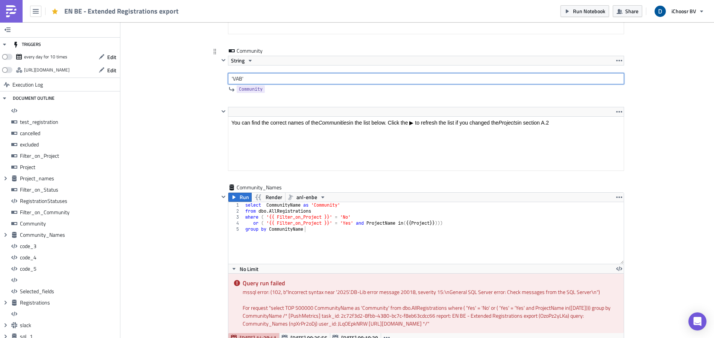
click at [248, 78] on input "'VAB'" at bounding box center [426, 78] width 396 height 11
click at [231, 79] on input "'VAB" at bounding box center [426, 78] width 396 height 11
type input "VAB"
click at [240, 59] on span "String" at bounding box center [238, 60] width 14 height 9
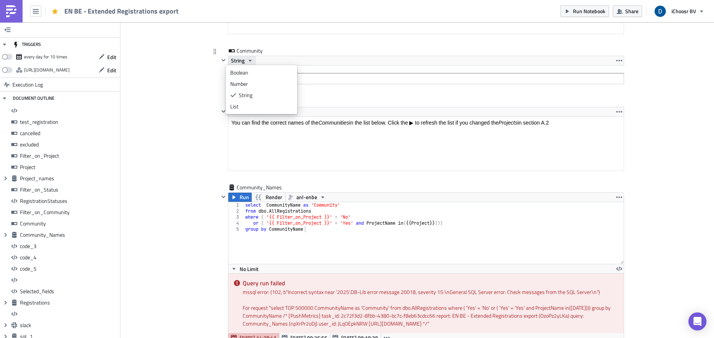
click at [240, 59] on span "String" at bounding box center [238, 60] width 14 height 9
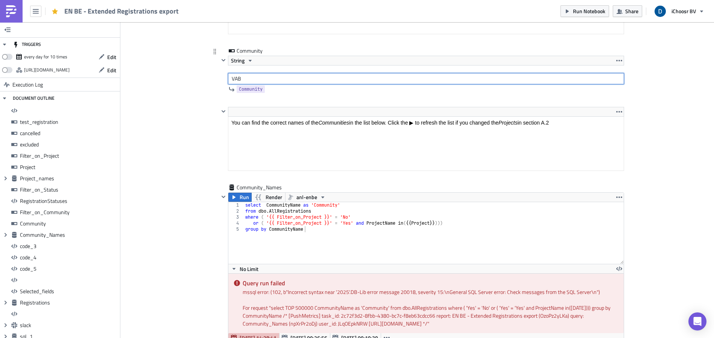
click at [267, 78] on input "VAB" at bounding box center [426, 78] width 396 height 11
click at [240, 199] on span "Run" at bounding box center [244, 197] width 9 height 9
click at [236, 61] on span "String" at bounding box center [238, 60] width 14 height 9
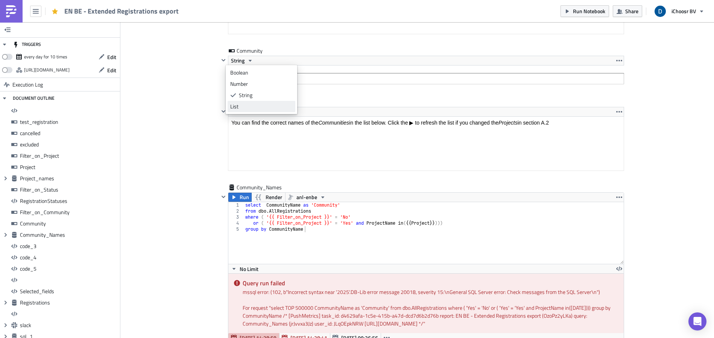
click at [242, 105] on div "List" at bounding box center [261, 107] width 62 height 8
click at [242, 62] on icon "button" at bounding box center [245, 61] width 6 height 6
click at [242, 82] on div "Number" at bounding box center [261, 84] width 62 height 8
click at [242, 58] on span "Number" at bounding box center [240, 60] width 19 height 9
click at [244, 71] on div "Boolean" at bounding box center [261, 73] width 62 height 8
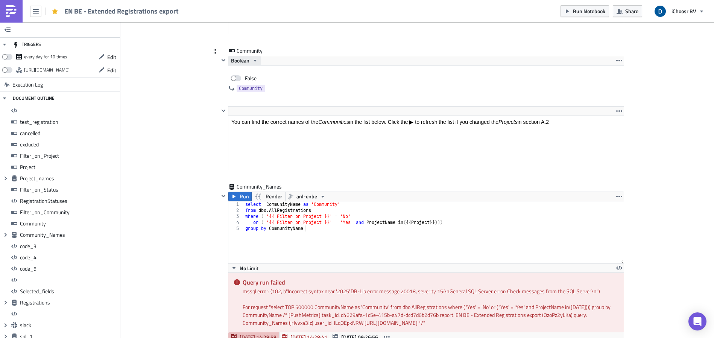
click at [246, 56] on span "Boolean" at bounding box center [240, 60] width 18 height 9
click at [251, 96] on div "String" at bounding box center [261, 95] width 62 height 8
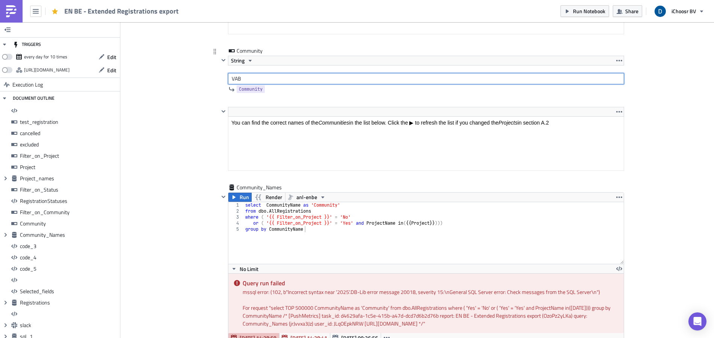
click at [243, 81] on input "VAB" at bounding box center [426, 78] width 396 height 11
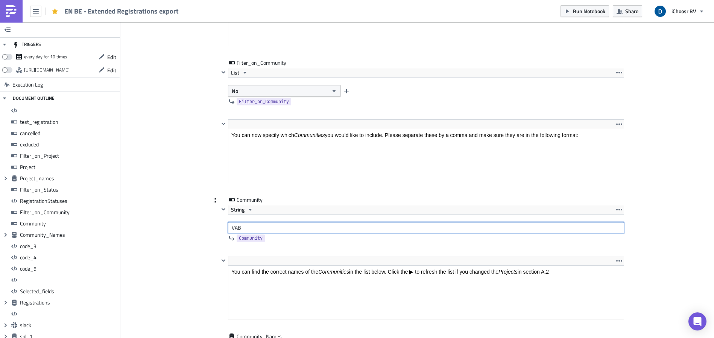
scroll to position [2408, 0]
click at [228, 229] on input "VAB'" at bounding box center [426, 227] width 396 height 11
click at [279, 228] on input "'VAB'" at bounding box center [426, 227] width 396 height 11
click at [349, 215] on div "String 'VAB'" at bounding box center [426, 219] width 396 height 29
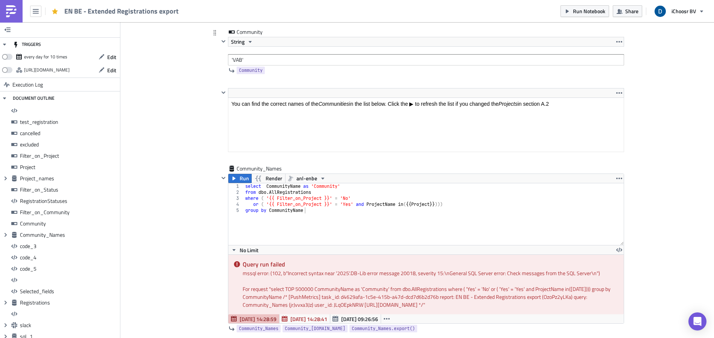
scroll to position [2623, 0]
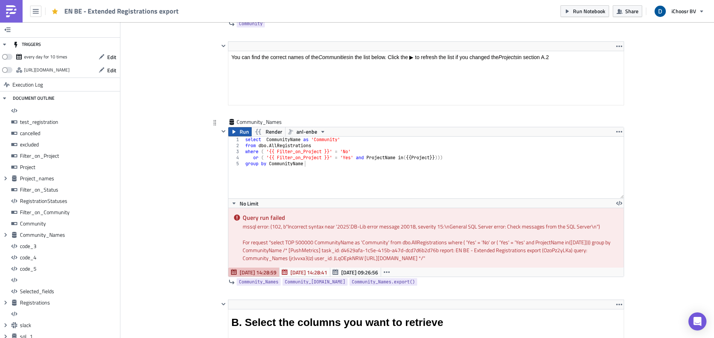
click at [240, 132] on span "Run" at bounding box center [244, 131] width 9 height 9
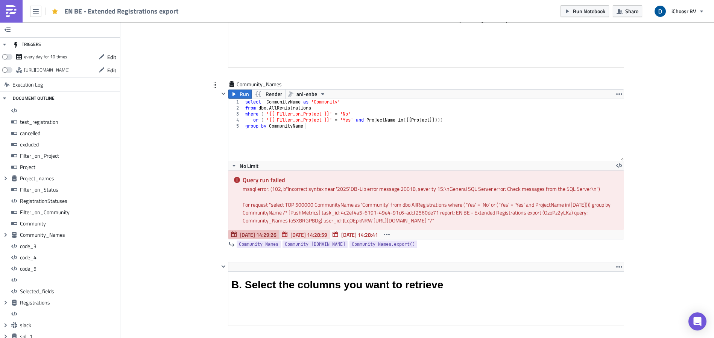
scroll to position [2502, 0]
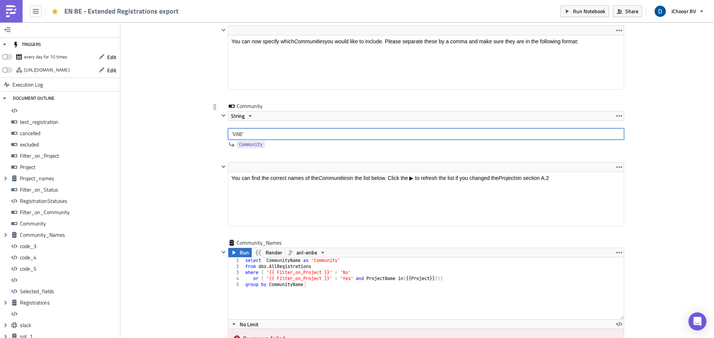
click at [235, 133] on input "'VAB'" at bounding box center [426, 133] width 396 height 11
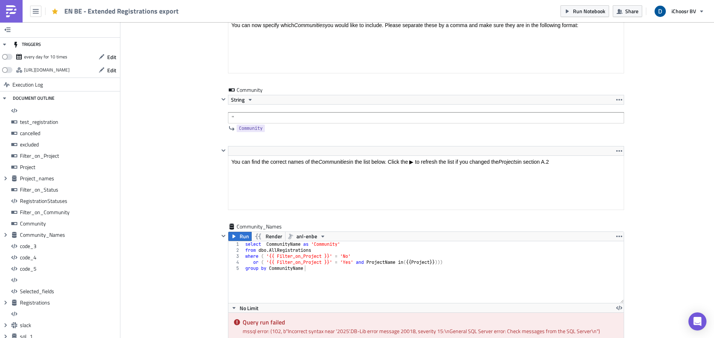
scroll to position [2503, 0]
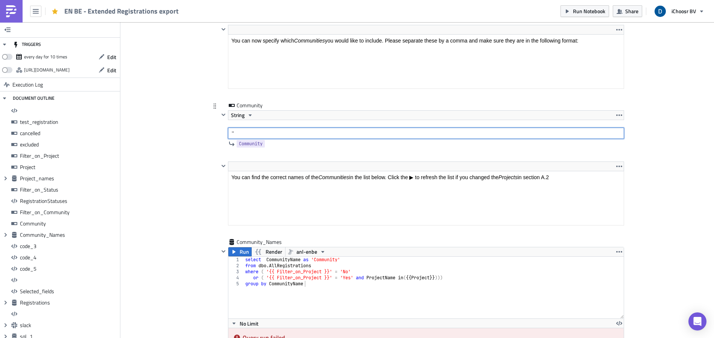
click at [231, 129] on input "''" at bounding box center [426, 133] width 396 height 11
type input "'Samen Overstappen'"
click at [240, 254] on span "Run" at bounding box center [244, 251] width 9 height 9
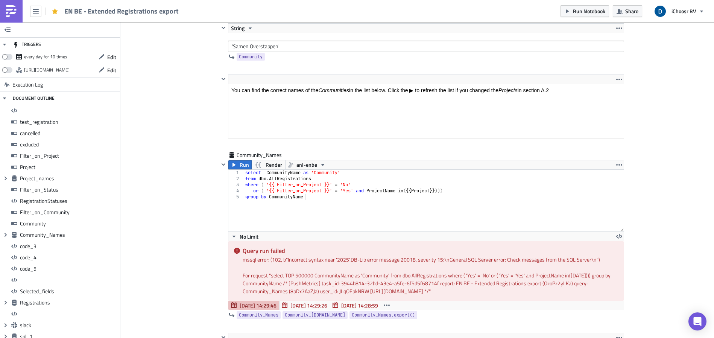
scroll to position [2601, 0]
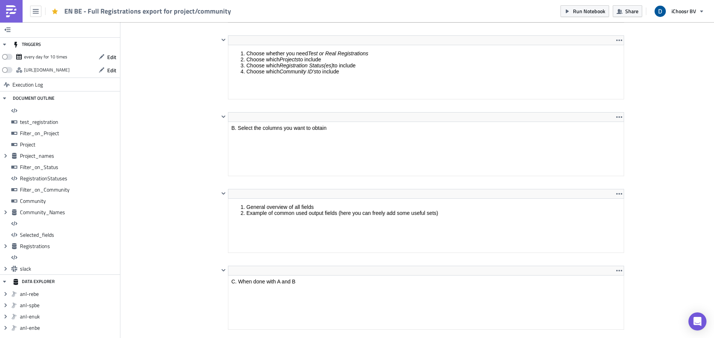
scroll to position [345, 0]
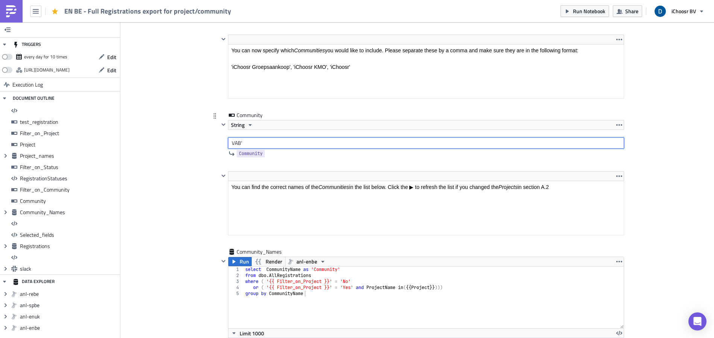
click at [228, 143] on input "VAB'" at bounding box center [426, 142] width 396 height 11
type input "'VAB'"
click at [191, 189] on div "Cover Image BE Execution Log EN BE - Full Registrations export for project/comm…" at bounding box center [417, 82] width 594 height 5018
click at [256, 144] on input "'VAB'" at bounding box center [426, 142] width 396 height 11
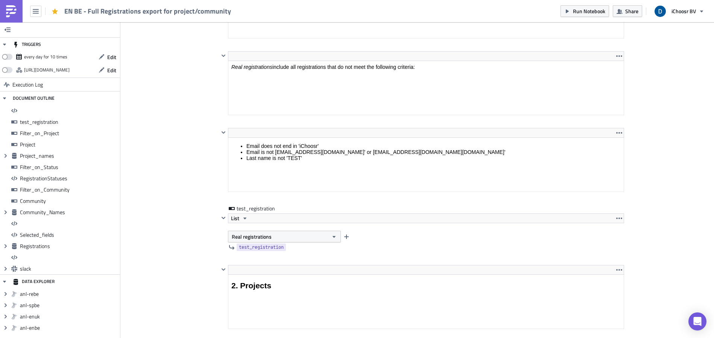
scroll to position [906, 0]
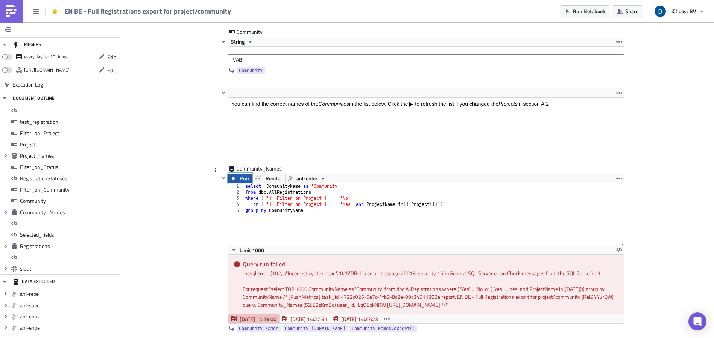
click at [236, 175] on button "Run" at bounding box center [239, 178] width 23 height 9
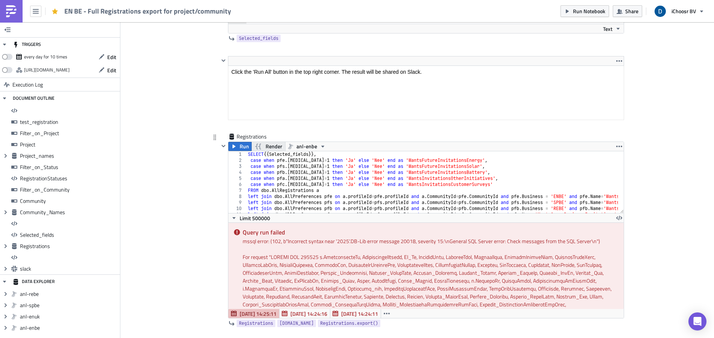
click at [268, 145] on span "Render" at bounding box center [274, 146] width 17 height 9
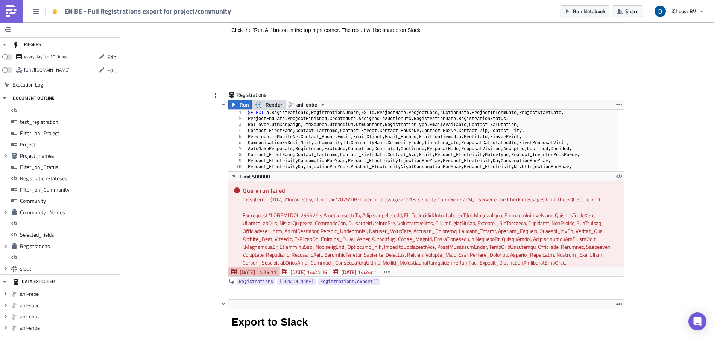
type textarea "ProjectEndDate, ProjectFinished, CreatedUtc, AssignedToAuctionUtc, Registration…"
click at [329, 117] on div "SELECT a . RegistrationId , RegistrationNumber , GS_Id , ProjectName , ProjectC…" at bounding box center [432, 150] width 372 height 80
click at [280, 106] on button "Render" at bounding box center [268, 104] width 34 height 9
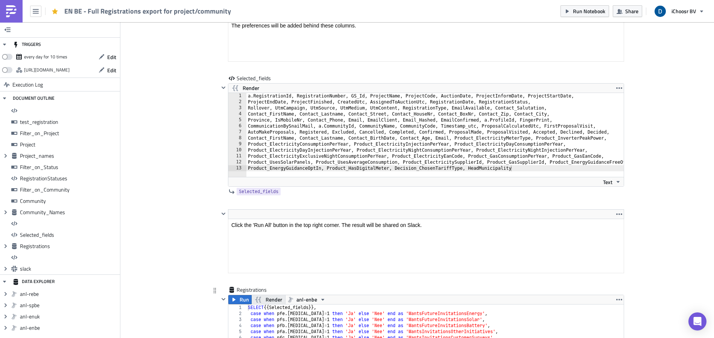
scroll to position [4024, 0]
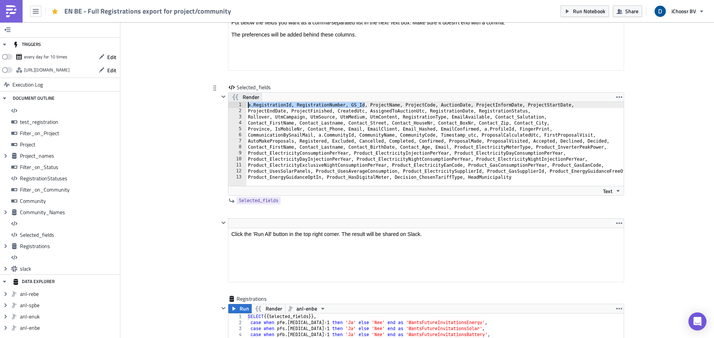
drag, startPoint x: 362, startPoint y: 104, endPoint x: 242, endPoint y: 100, distance: 119.8
click at [242, 100] on div "Render a.RegistrationId, RegistrationNumber, GS_Id, ProjectName, ProjectCode, A…" at bounding box center [426, 143] width 396 height 103
type textarea "ProjectName, ProjectCode, AuctionDate, ProjectInformDate, ProjectStartDate,"
click at [248, 95] on span "Render" at bounding box center [251, 97] width 17 height 9
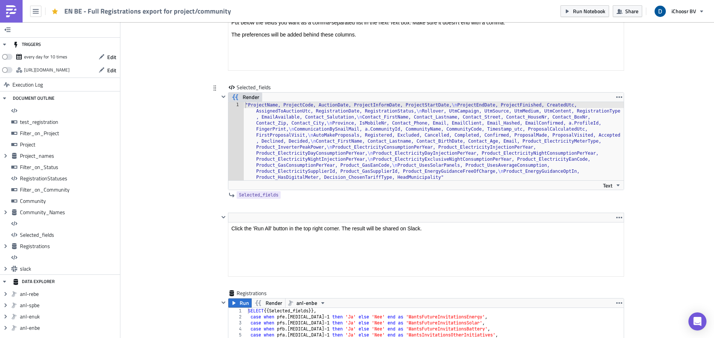
click at [244, 98] on span "Render" at bounding box center [251, 97] width 17 height 9
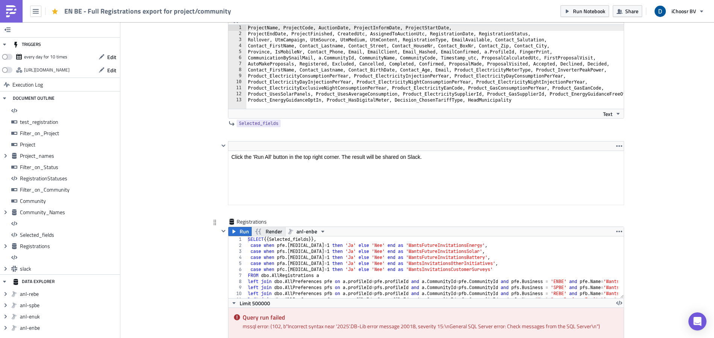
scroll to position [4101, 0]
click at [240, 231] on span "Run" at bounding box center [244, 230] width 9 height 9
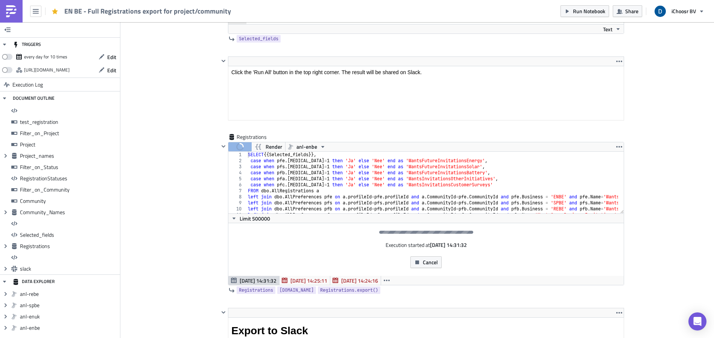
scroll to position [4186, 0]
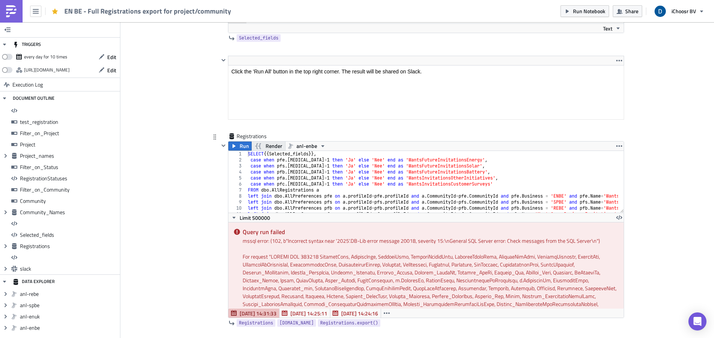
click at [266, 141] on span "Render" at bounding box center [274, 145] width 17 height 9
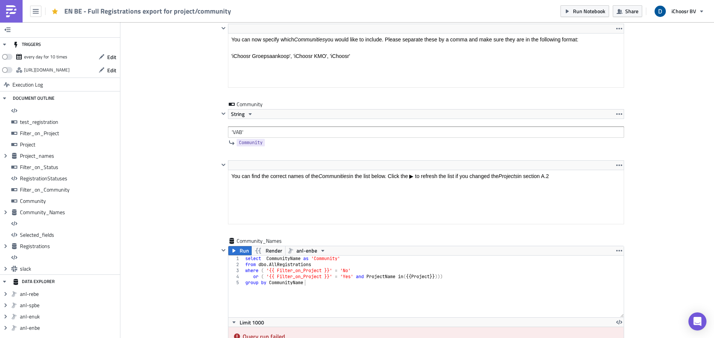
scroll to position [2452, 0]
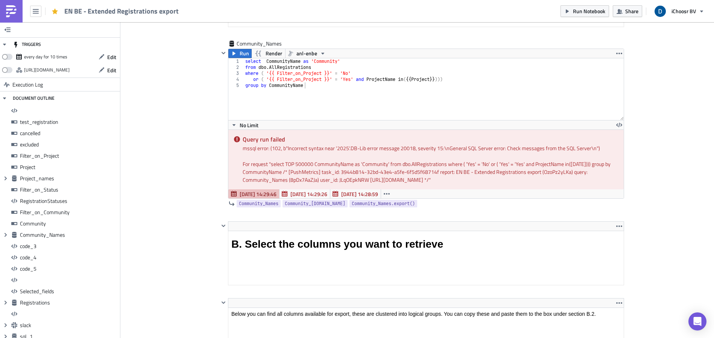
scroll to position [2702, 0]
click at [269, 51] on span "Render" at bounding box center [274, 52] width 17 height 9
click at [304, 70] on div "select CommunityName as 'Community' from dbo . AllRegistrations where ( 'Yes' =…" at bounding box center [434, 94] width 380 height 74
click at [297, 72] on div "select CommunityName as 'Community' from dbo . AllRegistrations where ( 'Yes' =…" at bounding box center [434, 94] width 380 height 74
click at [270, 50] on span "Render" at bounding box center [274, 52] width 17 height 9
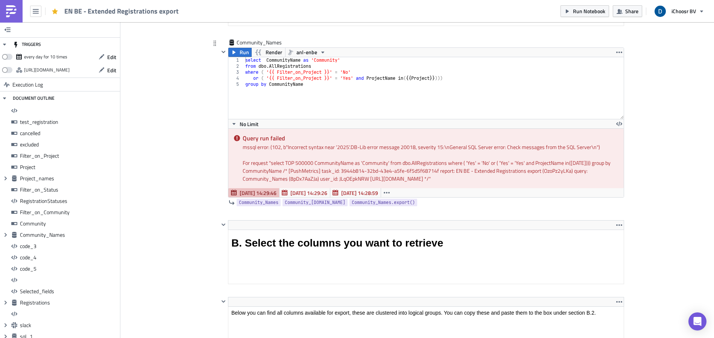
click at [358, 71] on div "select CommunityName as 'Community' from dbo . AllRegistrations where ( '{{ Fil…" at bounding box center [434, 94] width 380 height 74
click at [266, 52] on span "Render" at bounding box center [274, 52] width 17 height 9
click at [245, 50] on span "Run" at bounding box center [244, 52] width 9 height 9
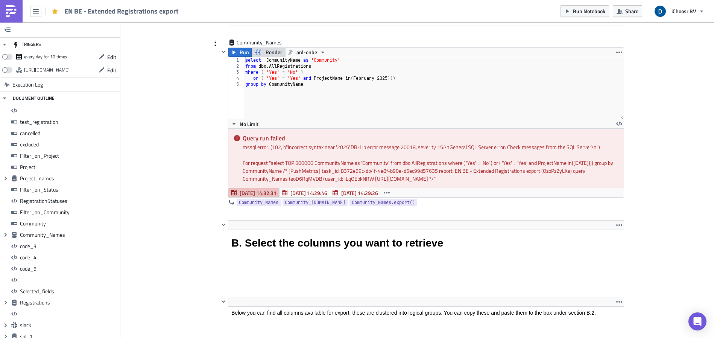
click at [391, 77] on div "select CommunityName as 'Community' from dbo . AllRegistrations where ( 'Yes' =…" at bounding box center [434, 94] width 380 height 74
click at [395, 78] on div "select CommunityName as 'Community' from dbo . AllRegistrations where ( 'Yes' =…" at bounding box center [434, 94] width 380 height 74
click at [269, 56] on span "Render" at bounding box center [274, 52] width 17 height 9
click at [448, 77] on div "select CommunityName as 'Community' from dbo . AllRegistrations where ( '{{ Fil…" at bounding box center [434, 94] width 380 height 74
click at [266, 53] on span "Render" at bounding box center [274, 52] width 17 height 9
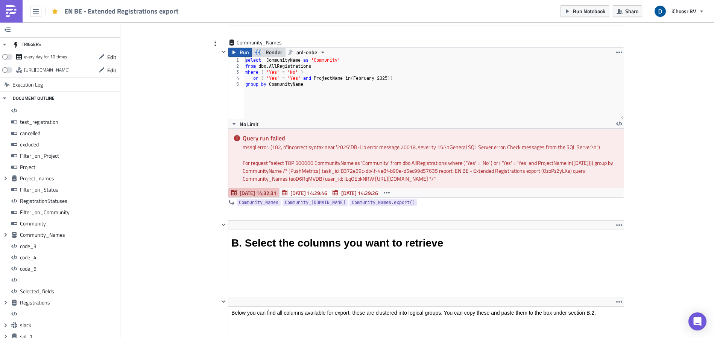
click at [241, 49] on span "Run" at bounding box center [244, 52] width 9 height 9
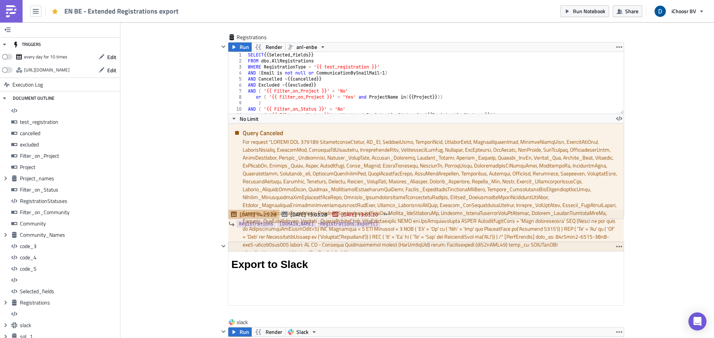
scroll to position [5206, 0]
click at [271, 48] on span "Render" at bounding box center [274, 45] width 17 height 9
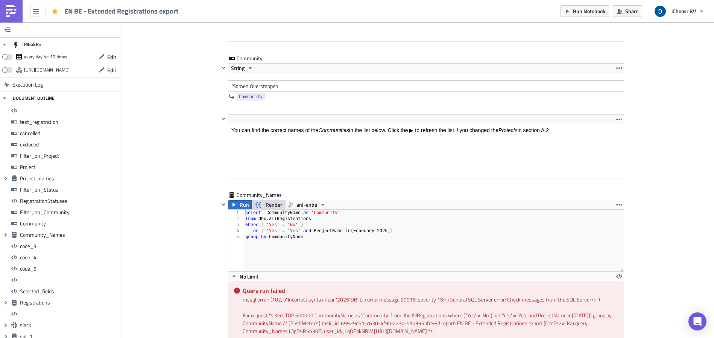
scroll to position [2551, 0]
click at [306, 222] on div "select CommunityName as 'Community' from dbo . AllRegistrations where ( 'Yes' =…" at bounding box center [434, 245] width 380 height 74
click at [268, 201] on span "Render" at bounding box center [274, 203] width 17 height 9
click at [359, 224] on div "select CommunityName as 'Community' from dbo . AllRegistrations where ( '{{ Fil…" at bounding box center [434, 245] width 380 height 74
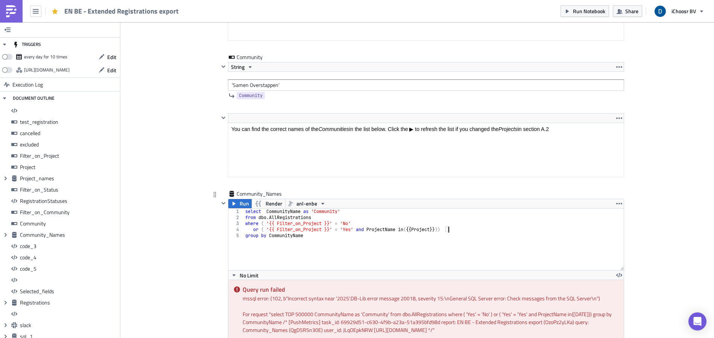
click at [446, 228] on div "select CommunityName as 'Community' from dbo . AllRegistrations where ( '{{ Fil…" at bounding box center [434, 245] width 380 height 74
click at [397, 190] on div "Community_Names" at bounding box center [421, 194] width 405 height 9
click at [267, 204] on span "Render" at bounding box center [274, 203] width 17 height 9
click at [325, 212] on div "select CommunityName as 'Community' from dbo . AllRegistrations where ( 'Yes' =…" at bounding box center [434, 245] width 380 height 74
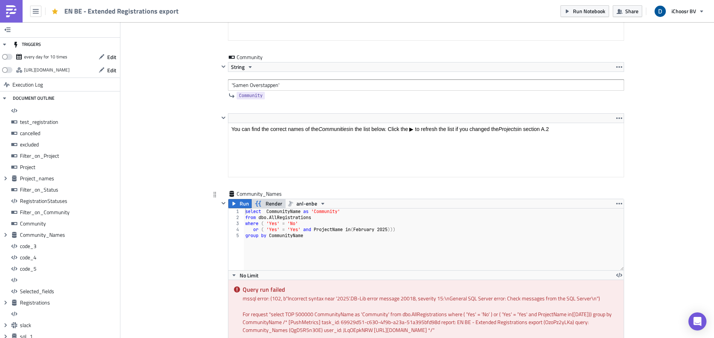
type textarea "select CommunityName as 'Community'"
click at [325, 212] on div "select CommunityName as 'Community' from dbo . AllRegistrations where ( 'Yes' =…" at bounding box center [434, 245] width 380 height 74
click at [347, 211] on div "select CommunityName as 'Community' from dbo . AllRegistrations where ( 'Yes' =…" at bounding box center [434, 245] width 380 height 74
click at [415, 123] on html "You can find the correct names of the Communities in the list below. Click the …" at bounding box center [426, 129] width 396 height 12
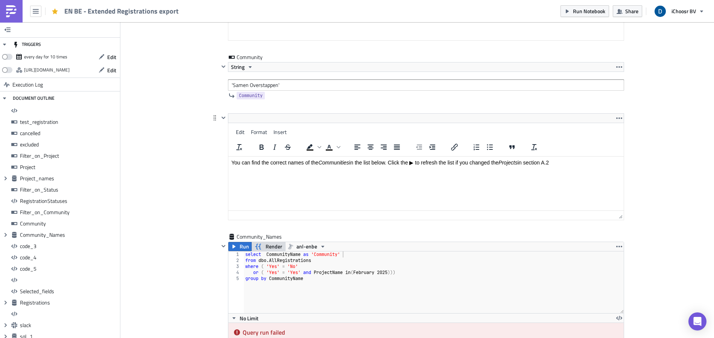
click at [414, 160] on p "You can find the correct names of the Communities in the list below. Click the …" at bounding box center [425, 163] width 389 height 6
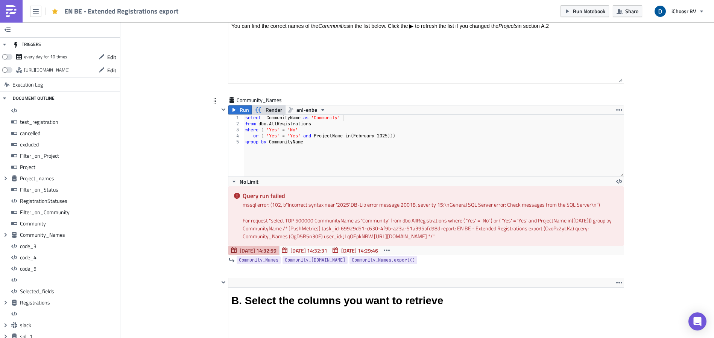
scroll to position [2689, 0]
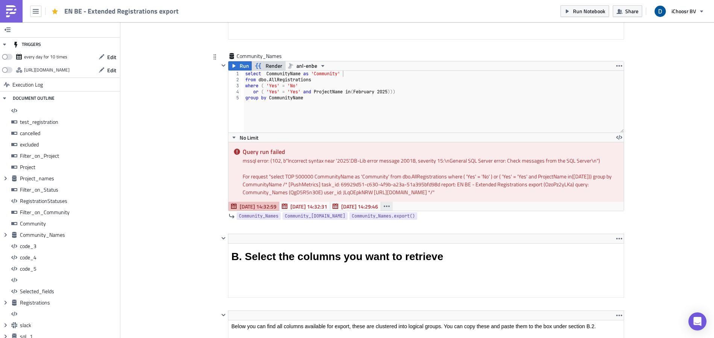
click at [386, 205] on icon "button" at bounding box center [387, 206] width 6 height 6
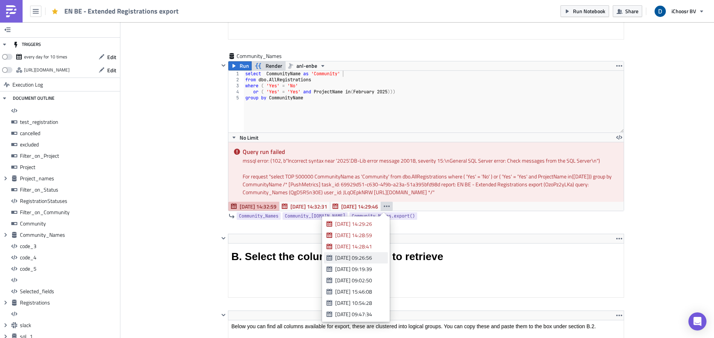
click at [358, 259] on div "[DATE] 09:26:56" at bounding box center [358, 258] width 47 height 8
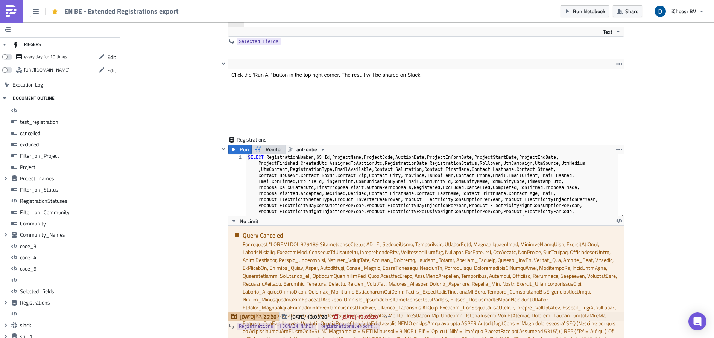
scroll to position [5137, 0]
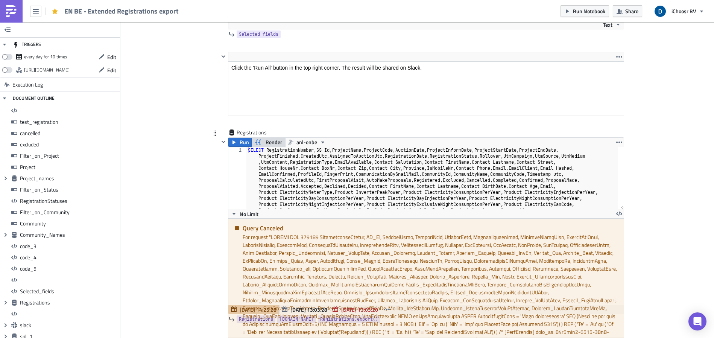
click at [267, 141] on span "Render" at bounding box center [274, 142] width 17 height 9
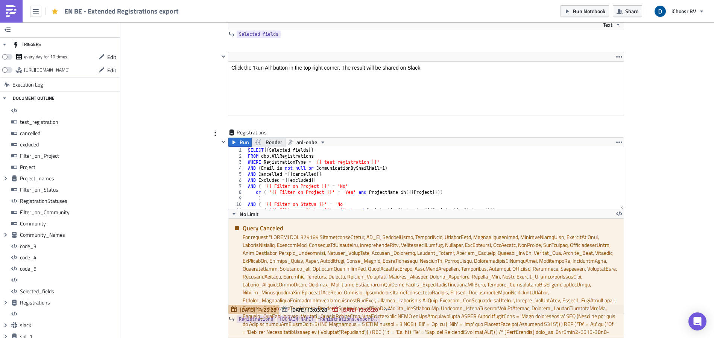
click at [267, 141] on span "Render" at bounding box center [274, 142] width 17 height 9
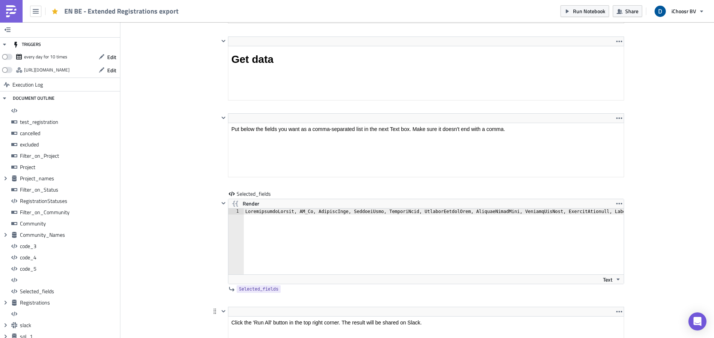
scroll to position [4882, 0]
type textarea "RegistrationNumber, GS_Id, ProjectName, ProjectCode, AuctionDate, ProjectInform…"
drag, startPoint x: 310, startPoint y: 211, endPoint x: 227, endPoint y: 206, distance: 83.3
click at [228, 206] on div "Render RegistrationNumber, GS_Id, ProjectName, ProjectCode, AuctionDate, Projec…" at bounding box center [426, 241] width 396 height 85
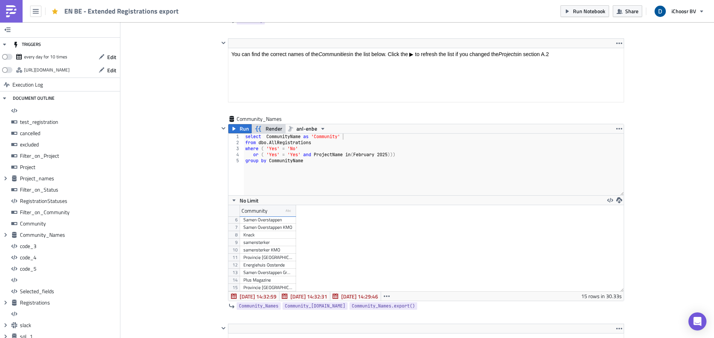
scroll to position [2613, 0]
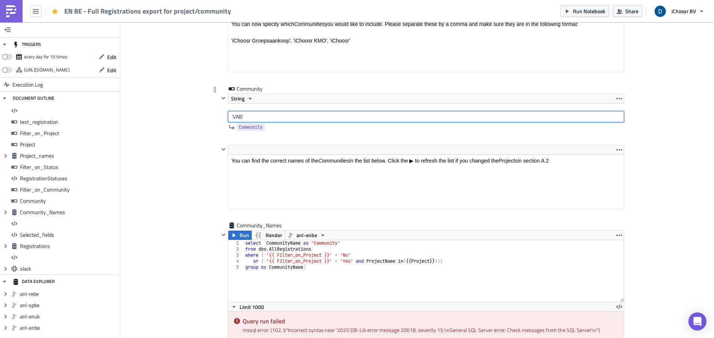
click at [231, 117] on input "'VAB'" at bounding box center [426, 116] width 396 height 11
click at [247, 119] on input "VAB'" at bounding box center [426, 116] width 396 height 11
type input "VAB"
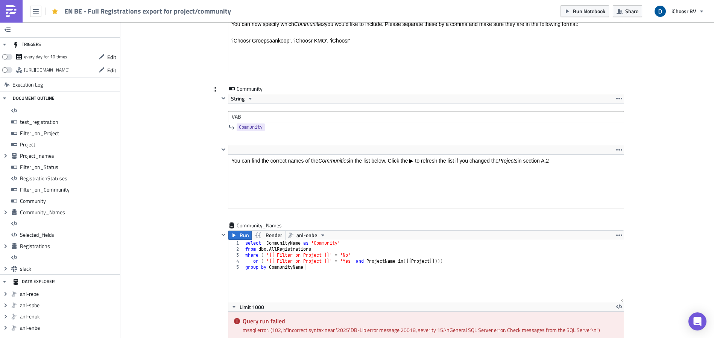
click at [271, 106] on div "String VAB" at bounding box center [426, 108] width 396 height 29
click at [192, 180] on div "Cover Image BE Execution Log EN BE - Full Registrations export for project/comm…" at bounding box center [417, 55] width 594 height 5018
click at [246, 232] on button "Run" at bounding box center [239, 235] width 23 height 9
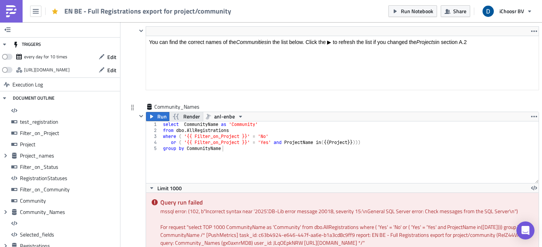
click at [189, 119] on span "Render" at bounding box center [191, 116] width 17 height 9
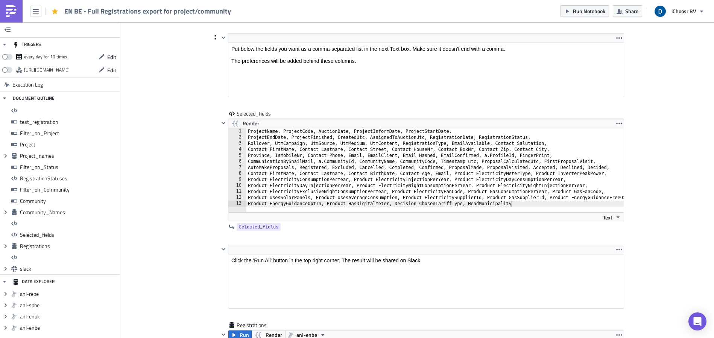
scroll to position [4027, 0]
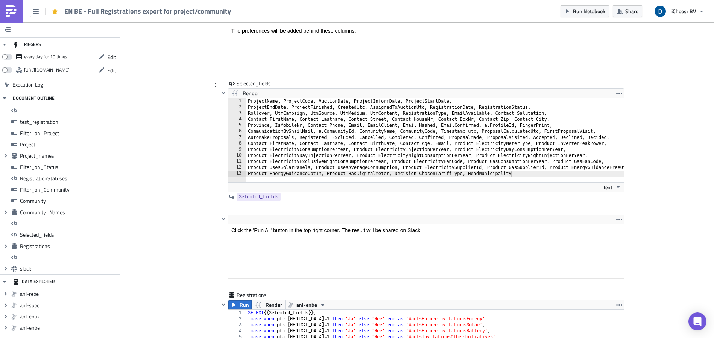
click at [246, 100] on div "ProjectName, ProjectCode, AuctionDate, ProjectInformDate, ProjectStartDate, Pro…" at bounding box center [445, 143] width 399 height 90
paste textarea "RegistrationNumber, GS_Id"
type textarea "RegistrationNumber, GS_Id, ProjectName, ProjectCode, AuctionDate, ProjectInform…"
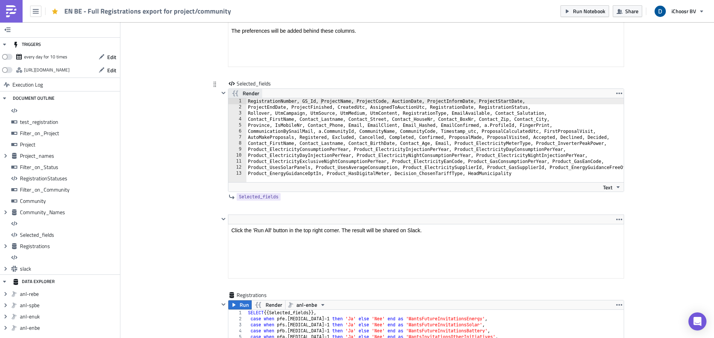
click at [249, 90] on span "Render" at bounding box center [251, 93] width 17 height 9
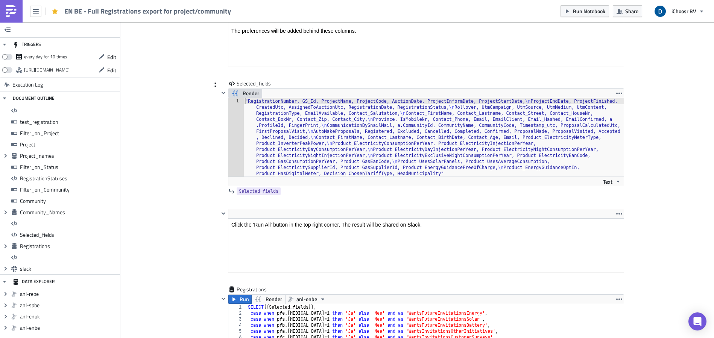
click at [249, 91] on span "Render" at bounding box center [251, 93] width 17 height 9
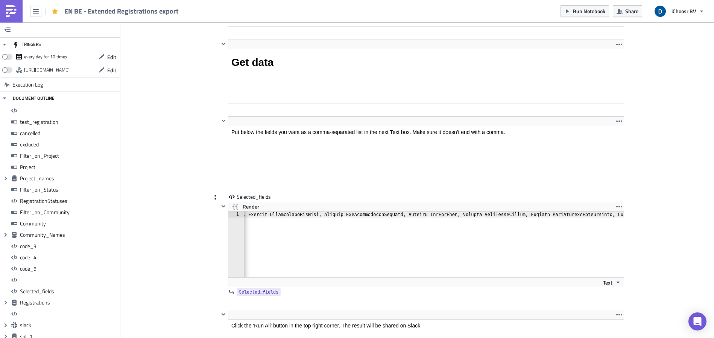
scroll to position [0, 3841]
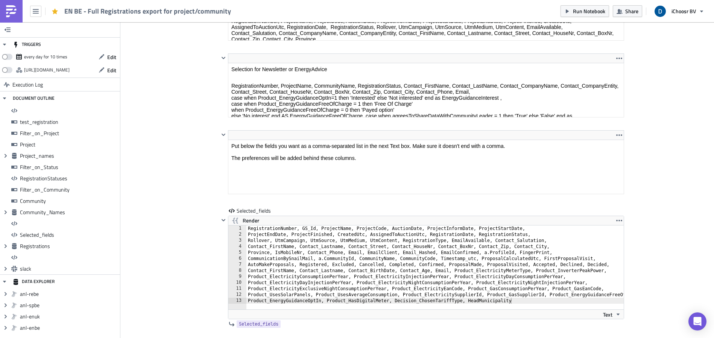
scroll to position [3779, 0]
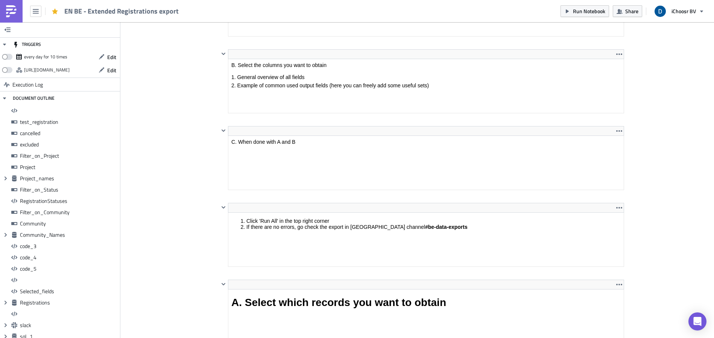
scroll to position [86, 404]
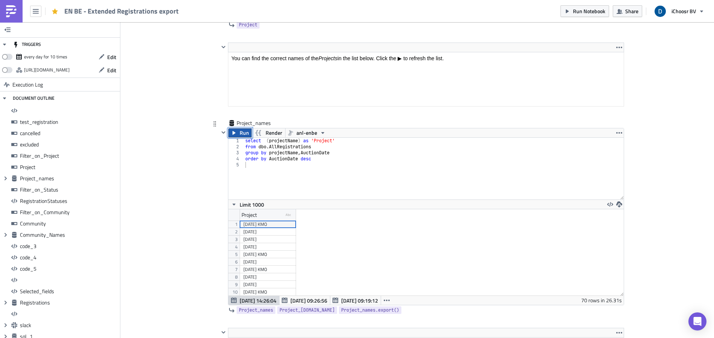
click at [240, 132] on span "Run" at bounding box center [244, 132] width 9 height 9
